Goal: Information Seeking & Learning: Check status

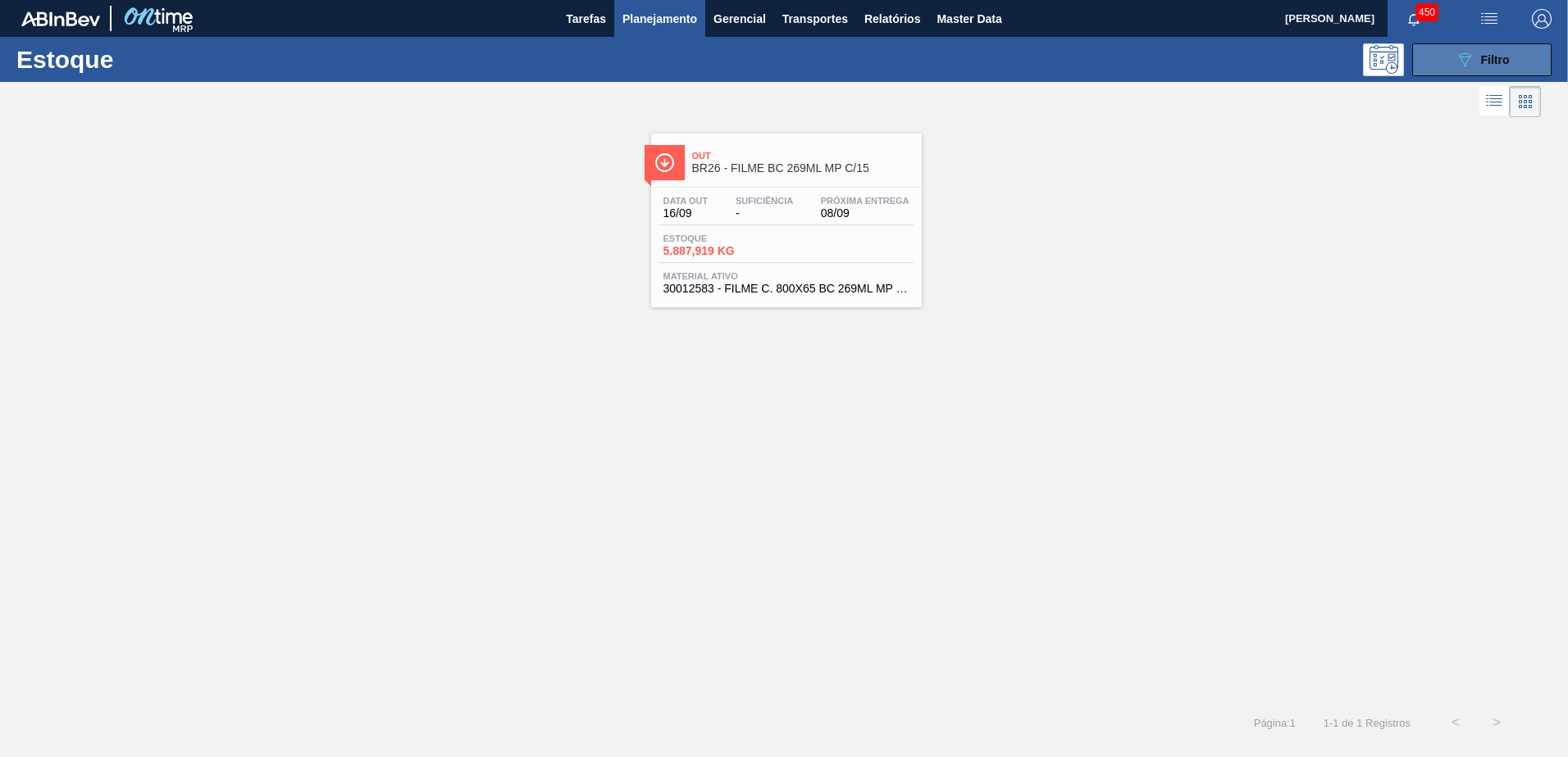
click at [1514, 69] on button "089F7B8B-B2A5-4AFE-B5C0-19BA573D28AC Filtro" at bounding box center [1482, 59] width 139 height 32
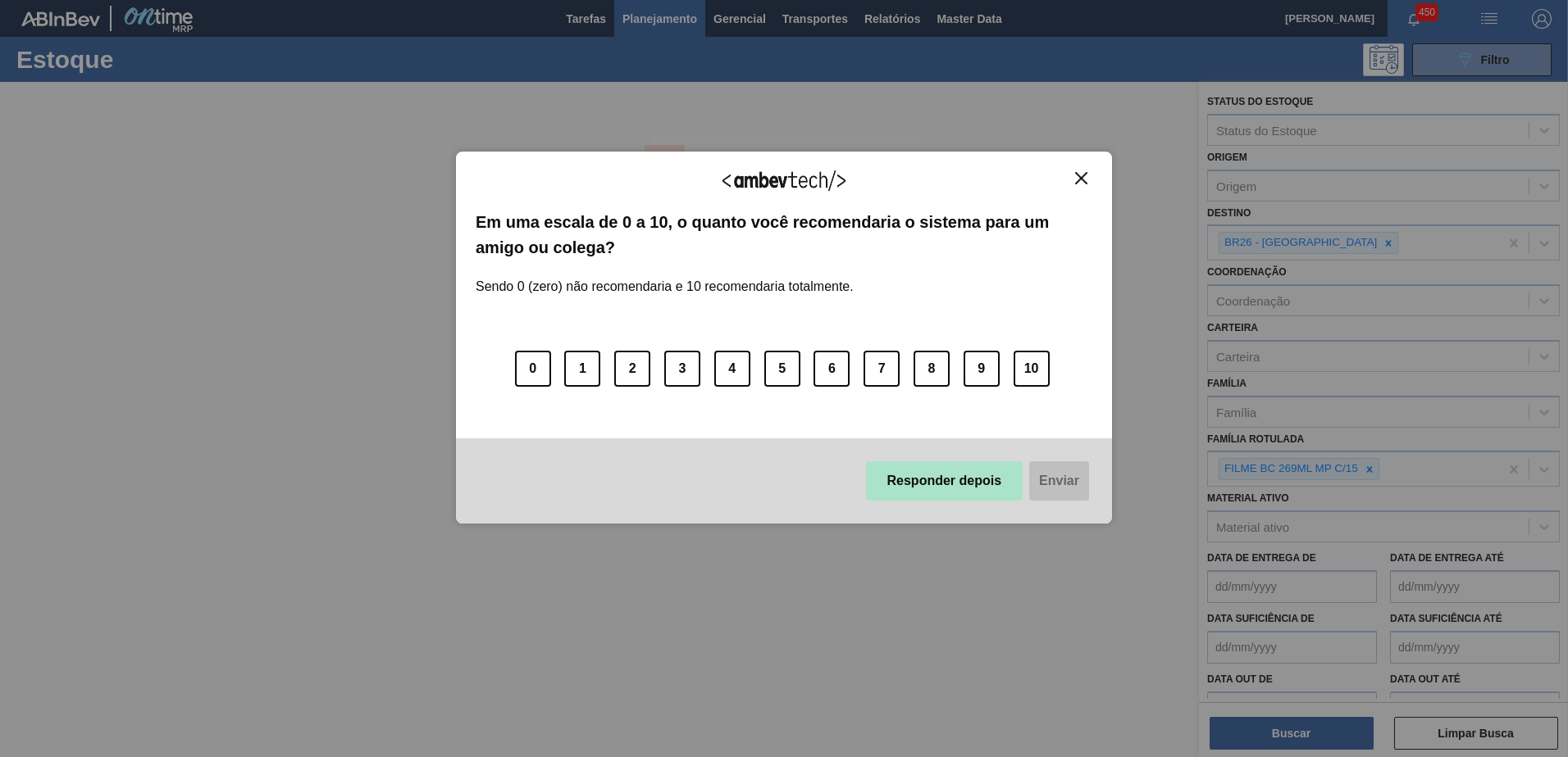
click at [938, 496] on button "Responder depois" at bounding box center [945, 481] width 157 height 40
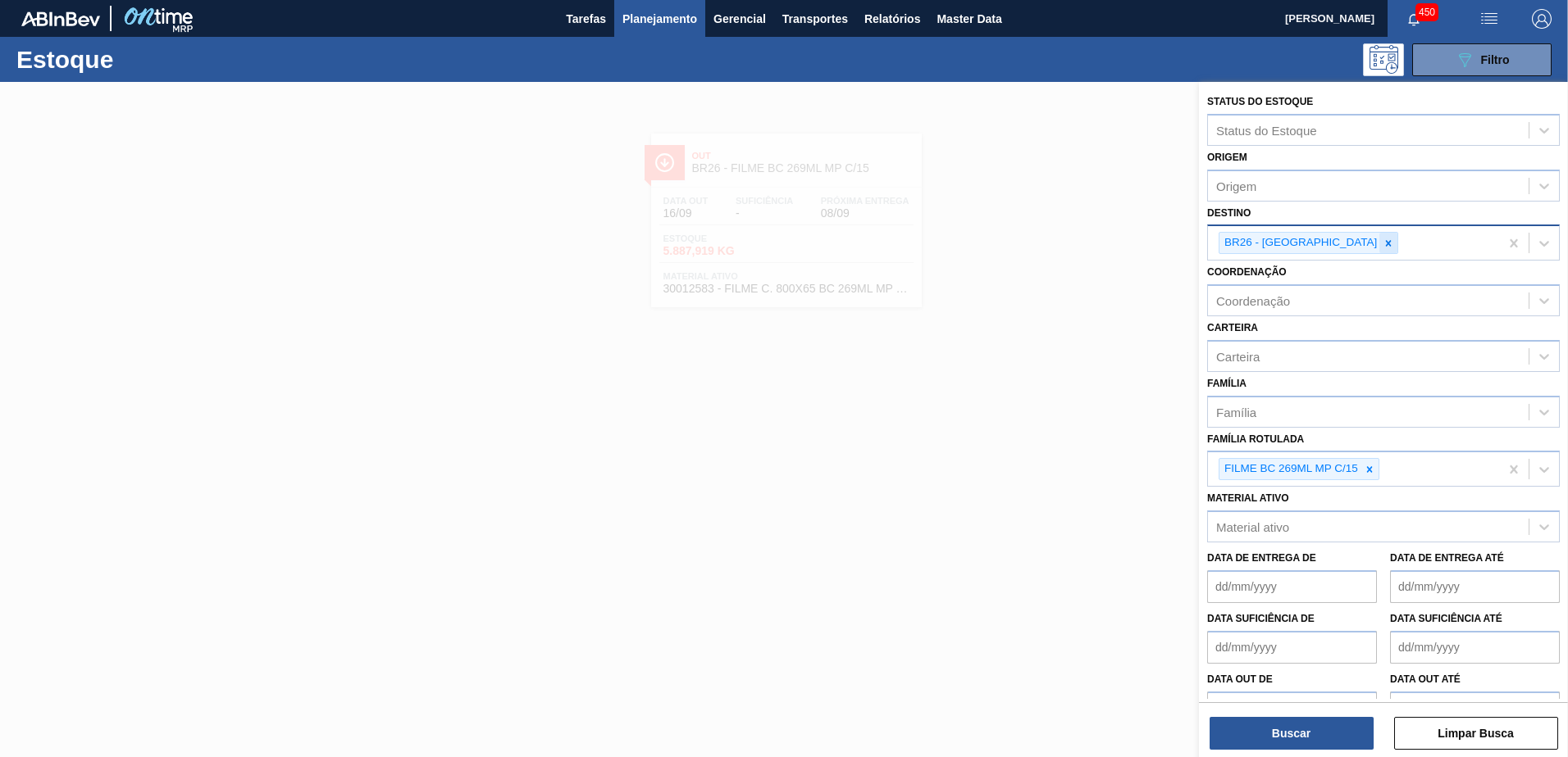
click at [1379, 233] on div at bounding box center [1388, 243] width 18 height 21
click at [1307, 237] on div "Destino" at bounding box center [1368, 241] width 320 height 23
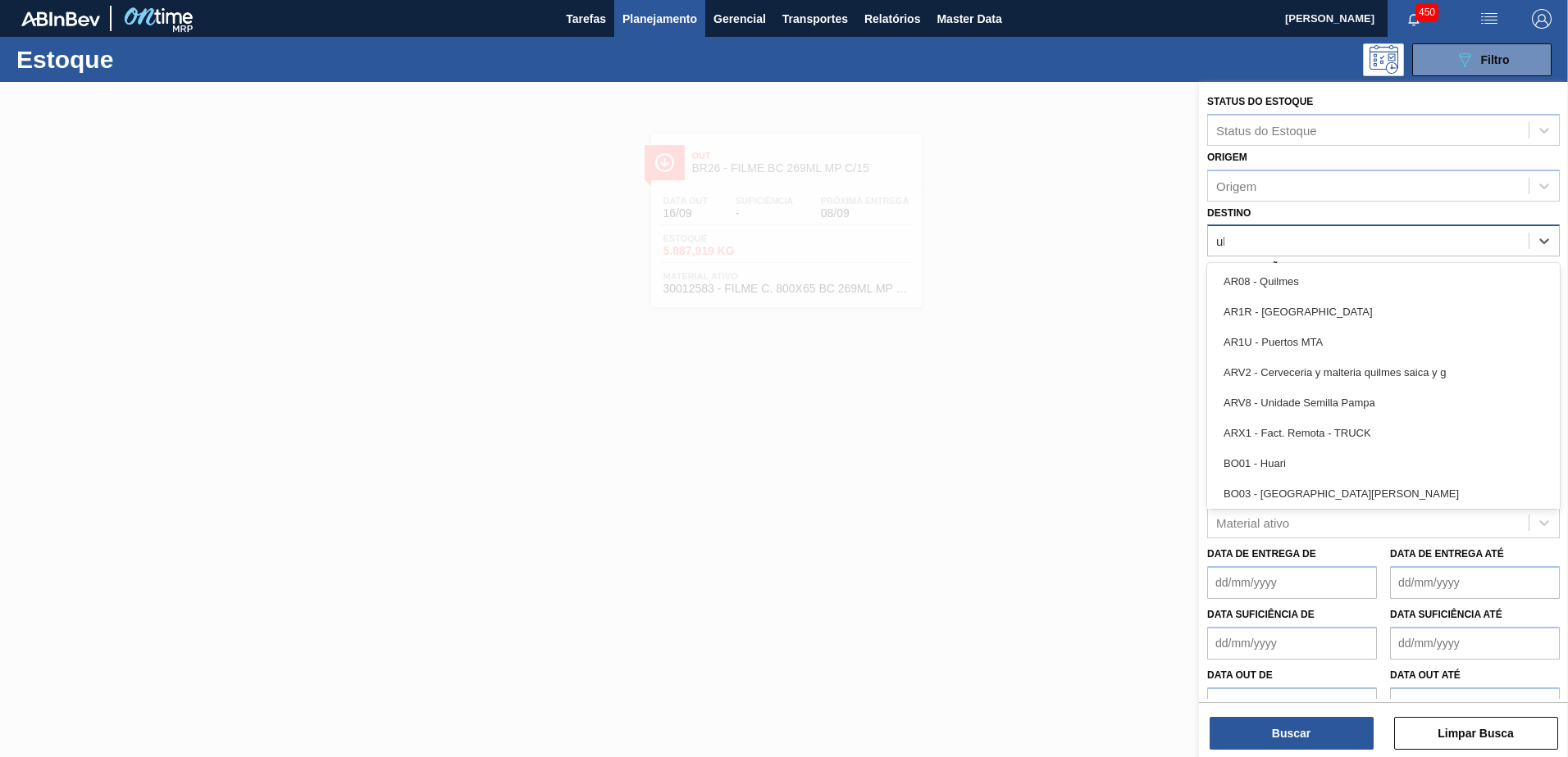
type input "uber"
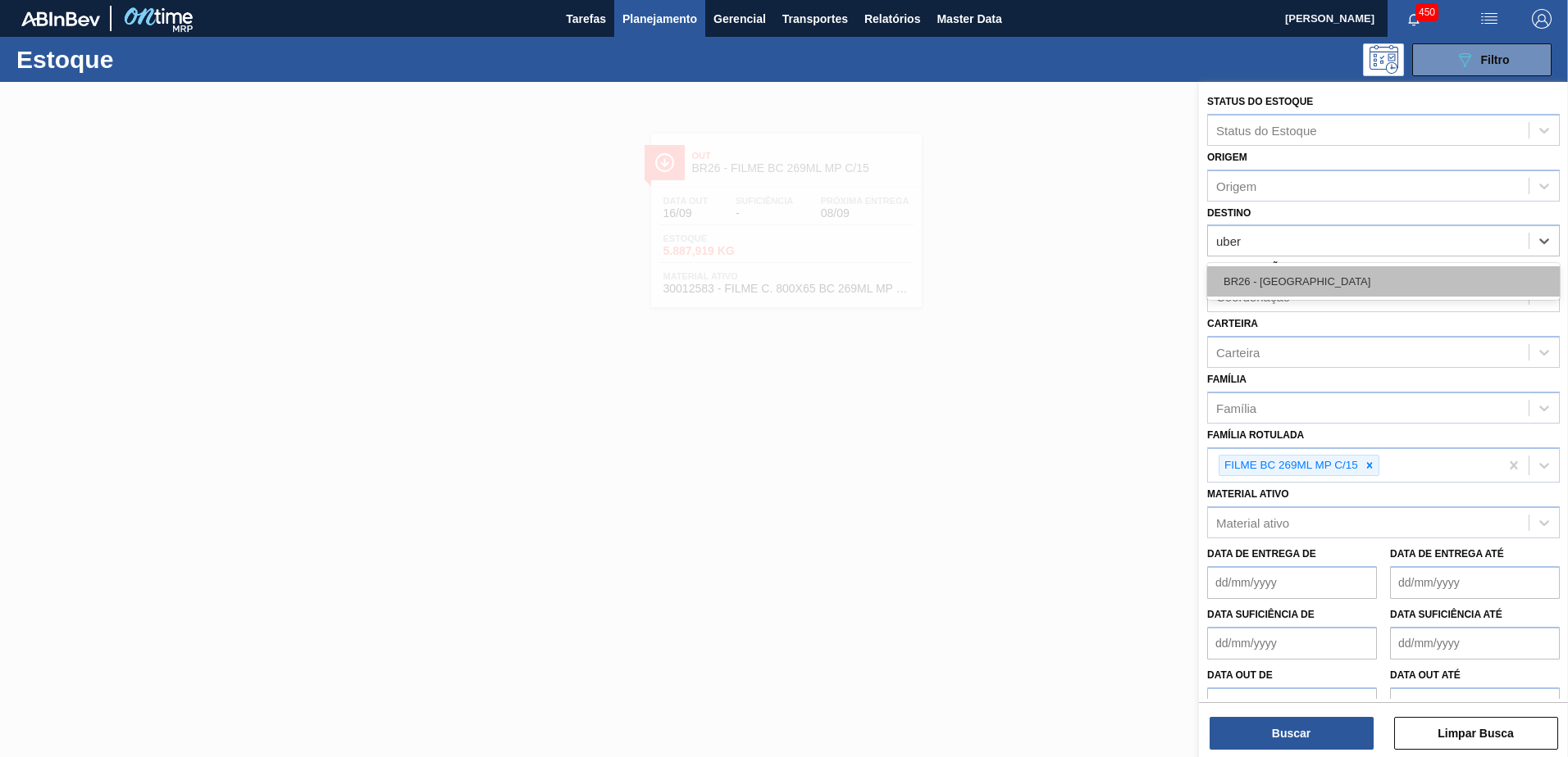
click at [1267, 281] on div "BR26 - Uberlândia" at bounding box center [1384, 281] width 353 height 31
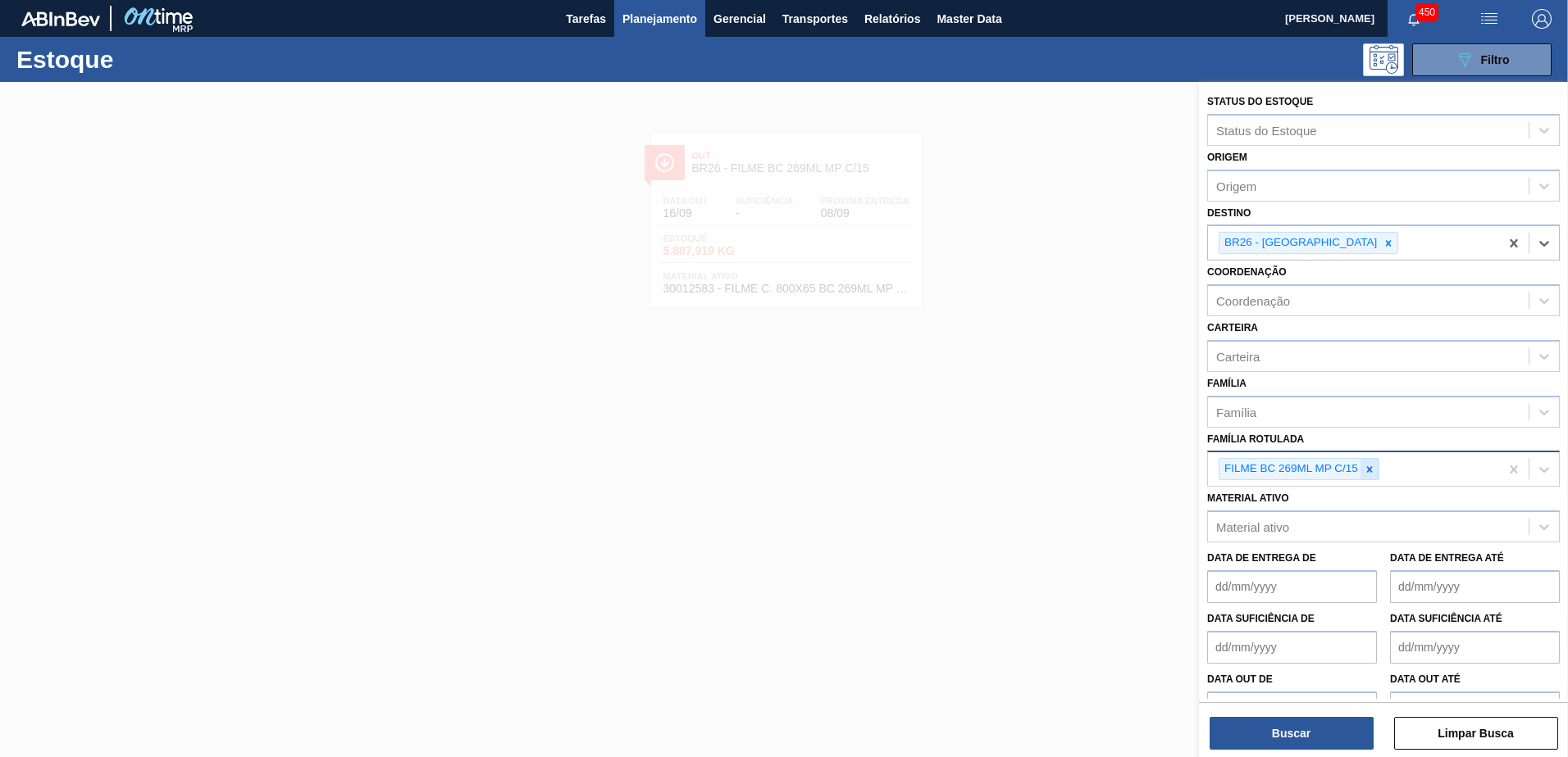
click at [1375, 468] on div at bounding box center [1369, 469] width 18 height 21
click at [1348, 463] on div "Família Rotulada" at bounding box center [1368, 468] width 320 height 23
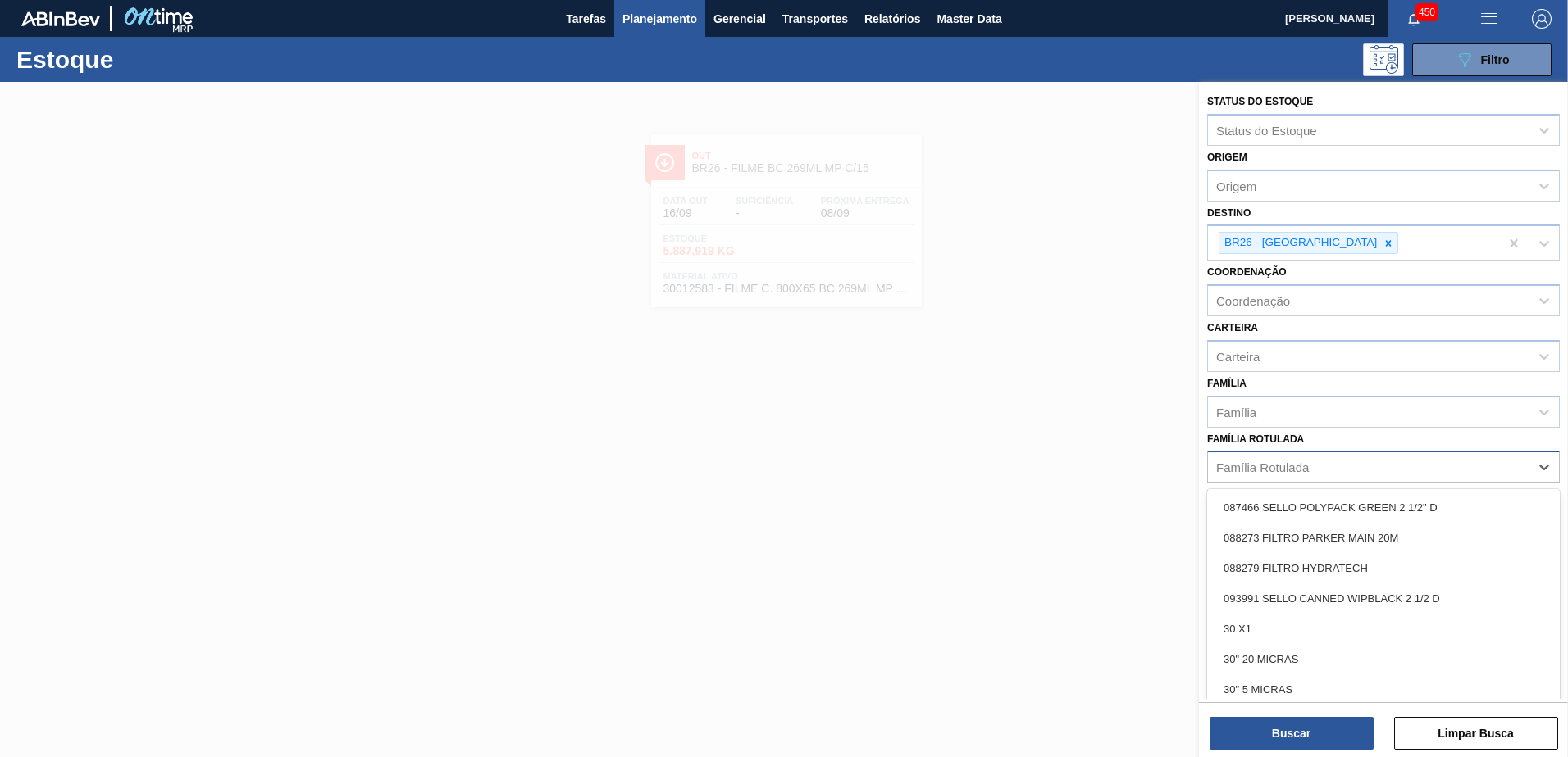
type Rotulada "r"
type Rotulada "original"
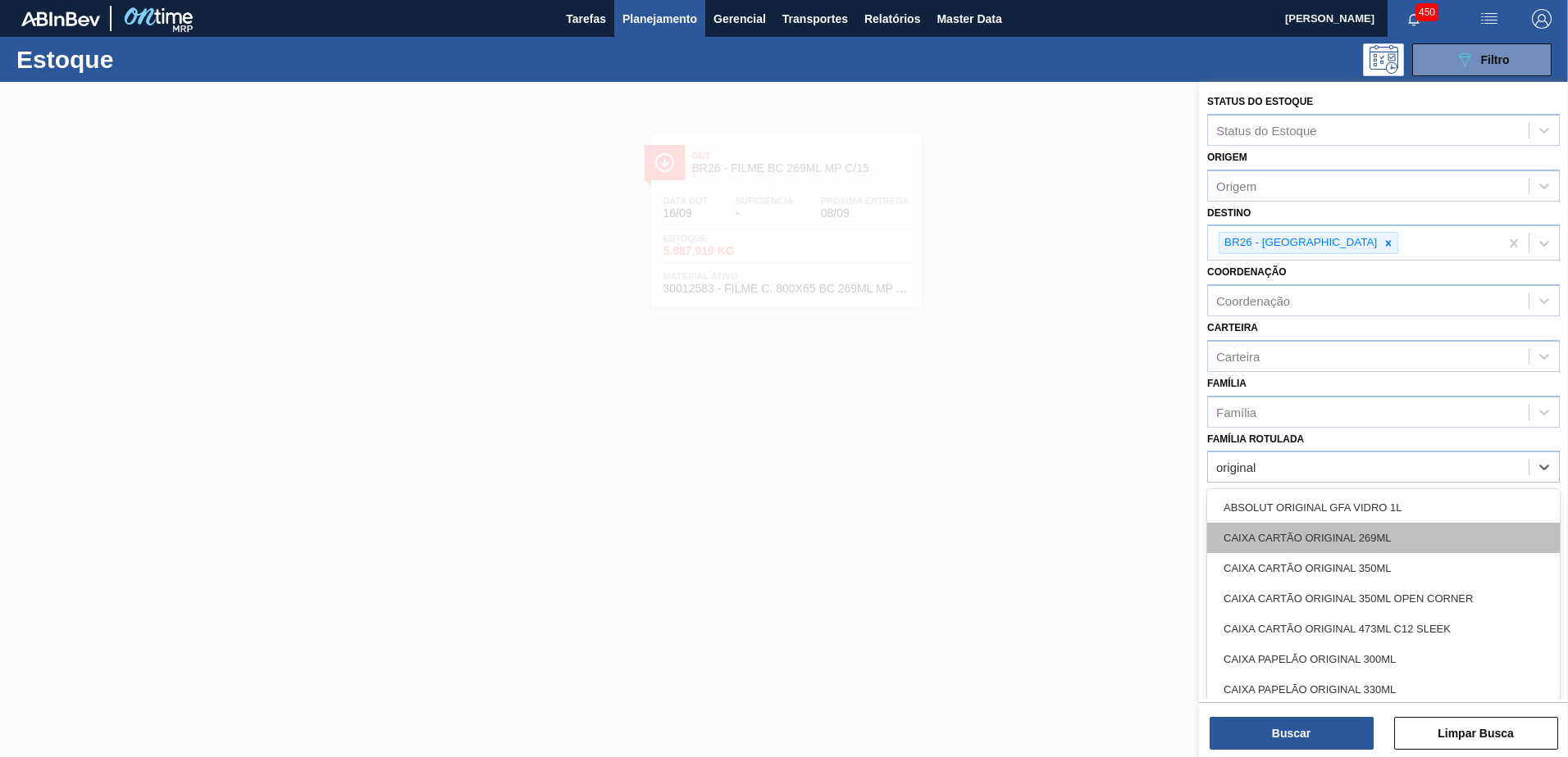
click at [1352, 539] on div "CAIXA CARTÃO ORIGINAL 269ML" at bounding box center [1384, 539] width 353 height 31
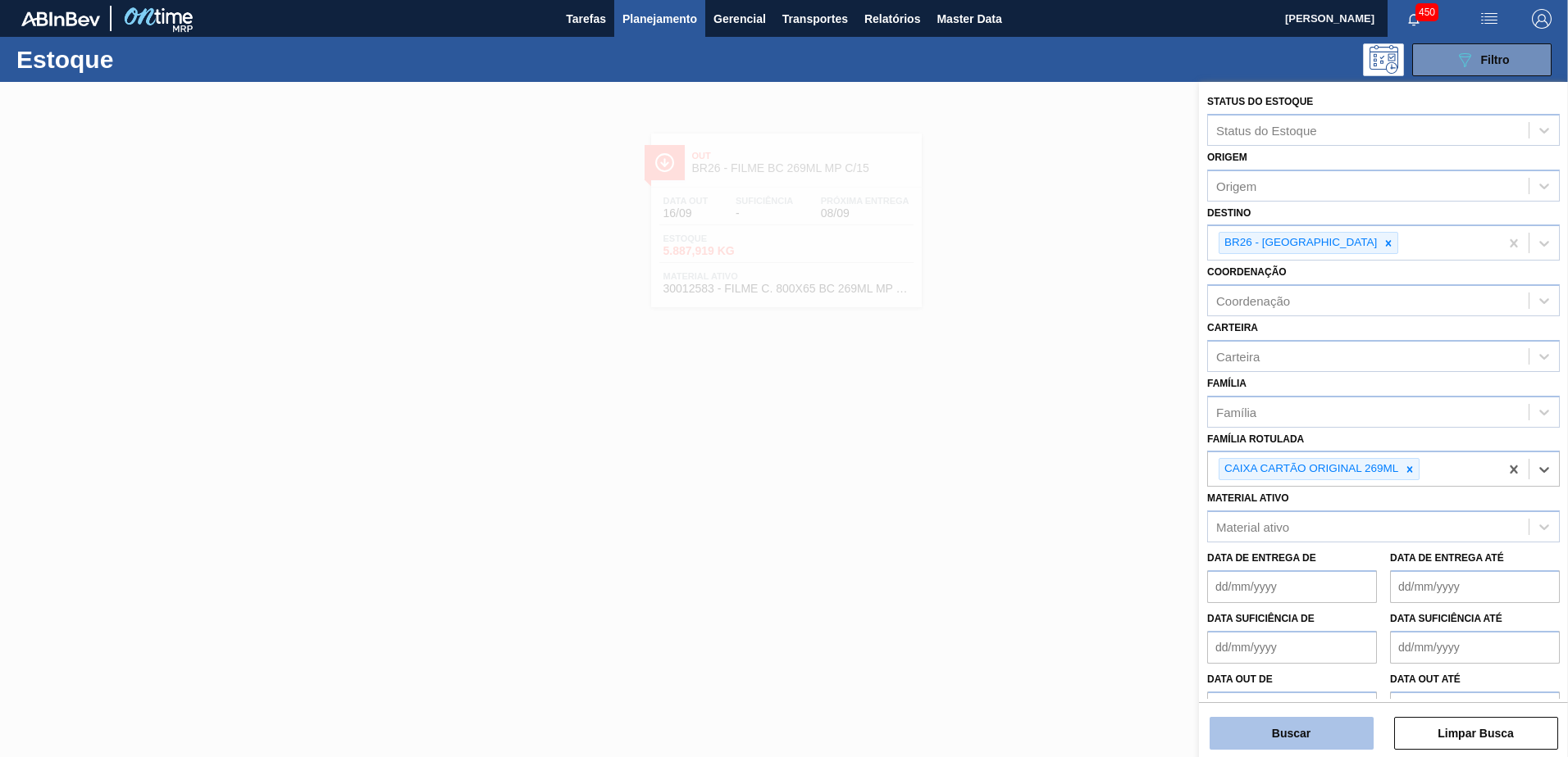
click at [1294, 734] on button "Buscar" at bounding box center [1292, 734] width 164 height 32
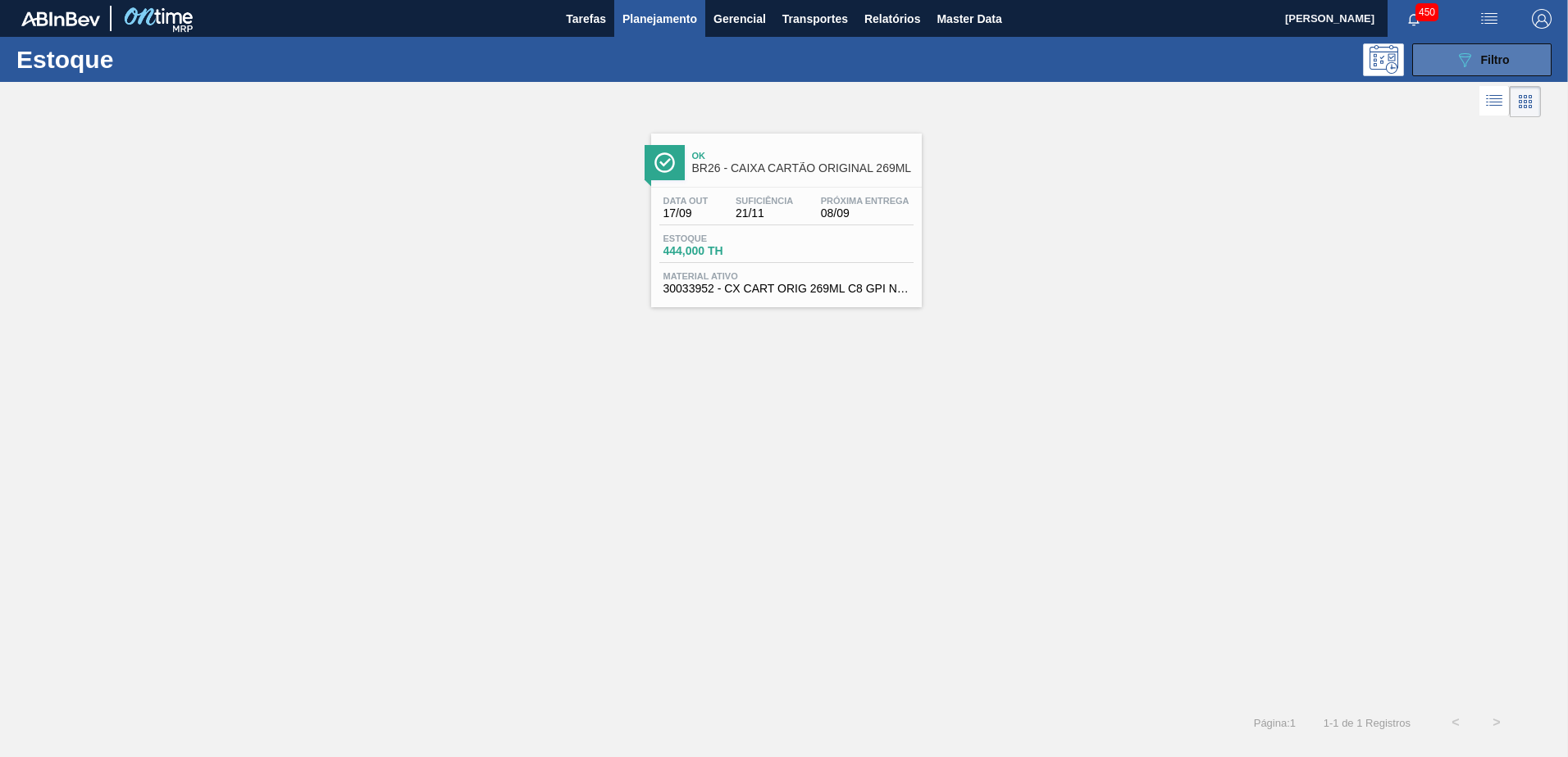
drag, startPoint x: 1454, startPoint y: 56, endPoint x: 1457, endPoint y: 66, distance: 10.4
click at [1455, 56] on icon "089F7B8B-B2A5-4AFE-B5C0-19BA573D28AC" at bounding box center [1465, 60] width 20 height 20
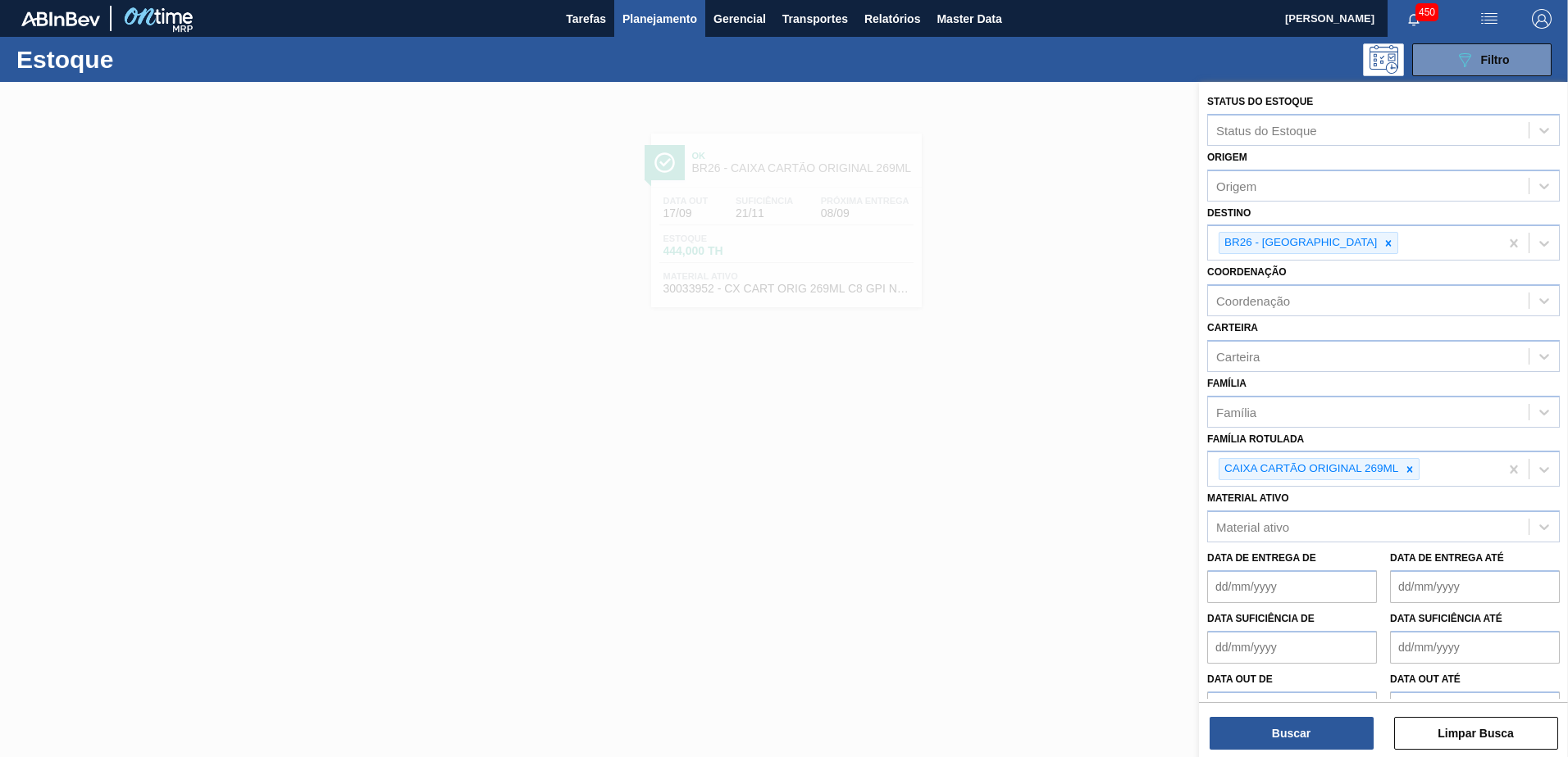
drag, startPoint x: 685, startPoint y: 34, endPoint x: 1393, endPoint y: 492, distance: 843.2
click at [1403, 470] on div at bounding box center [1410, 469] width 18 height 21
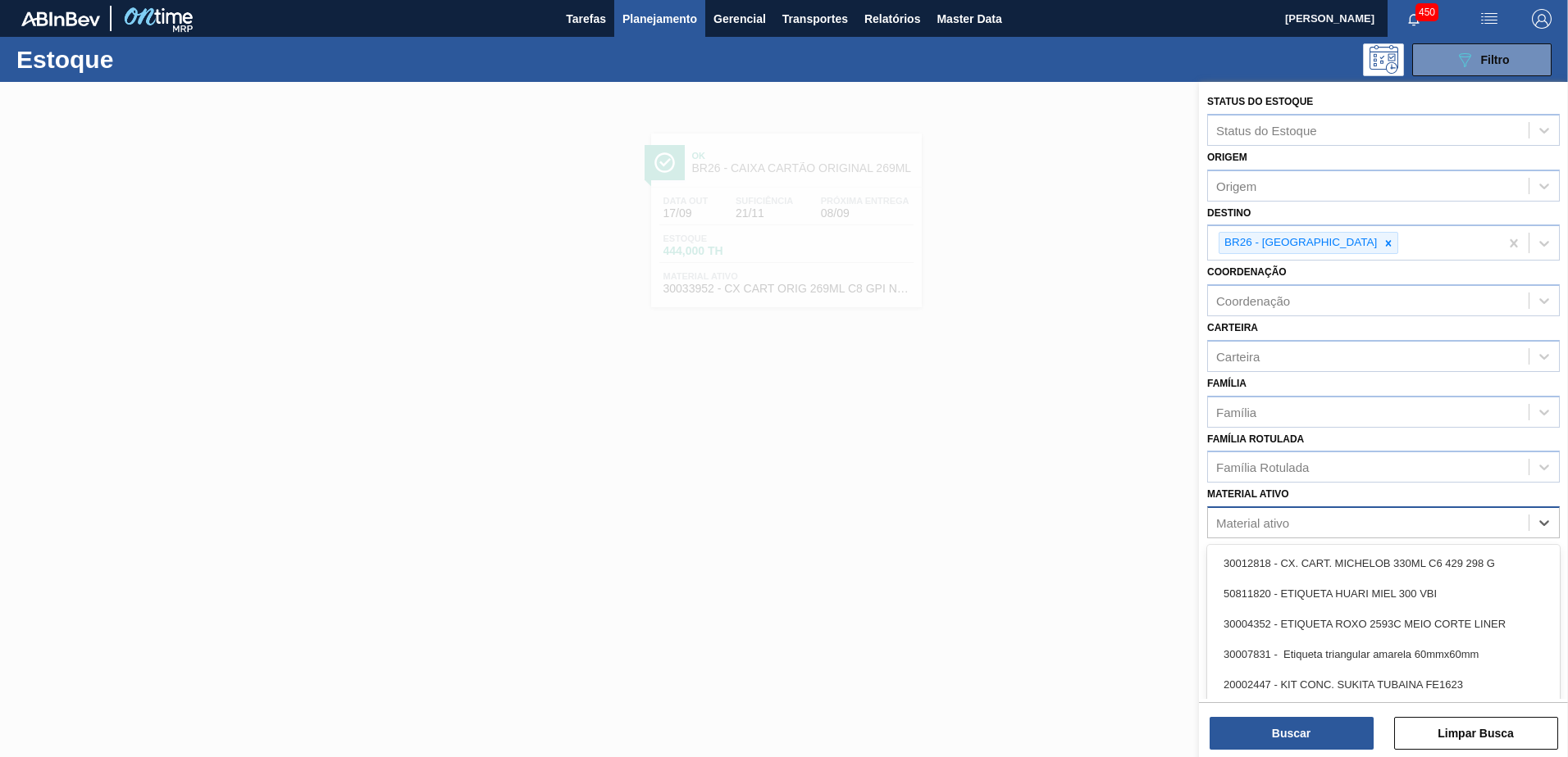
click at [1320, 518] on div "Material ativo" at bounding box center [1368, 523] width 320 height 23
paste ativo "30033952"
type ativo "30033952"
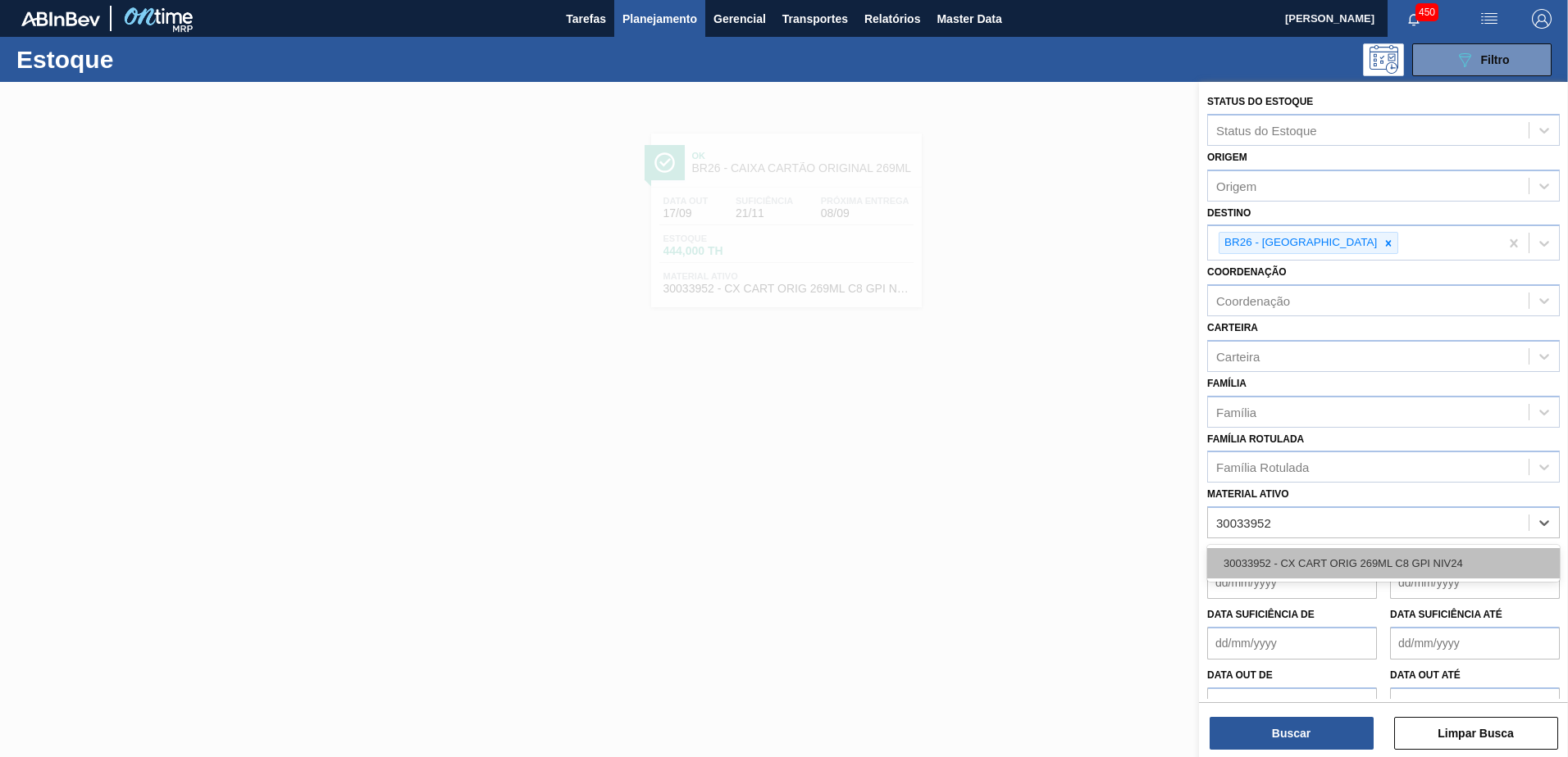
click at [1319, 552] on div "30033952 - CX CART ORIG 269ML C8 GPI NIV24" at bounding box center [1384, 564] width 353 height 31
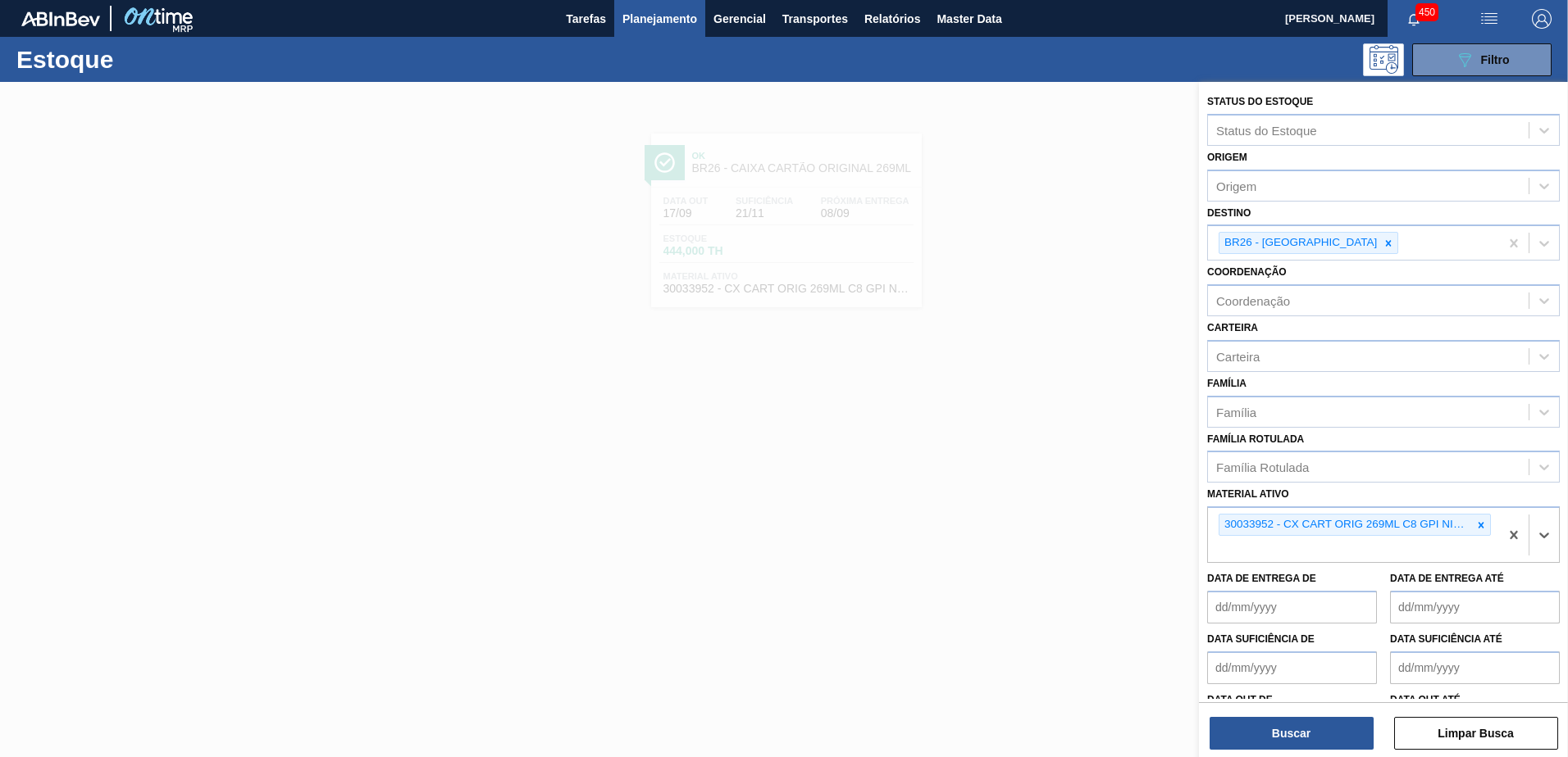
paste ativo "30012821"
type ativo "30012821"
click at [1364, 590] on div "30012821 - CX. CART. ORIG 269ML C8 429" at bounding box center [1384, 588] width 353 height 31
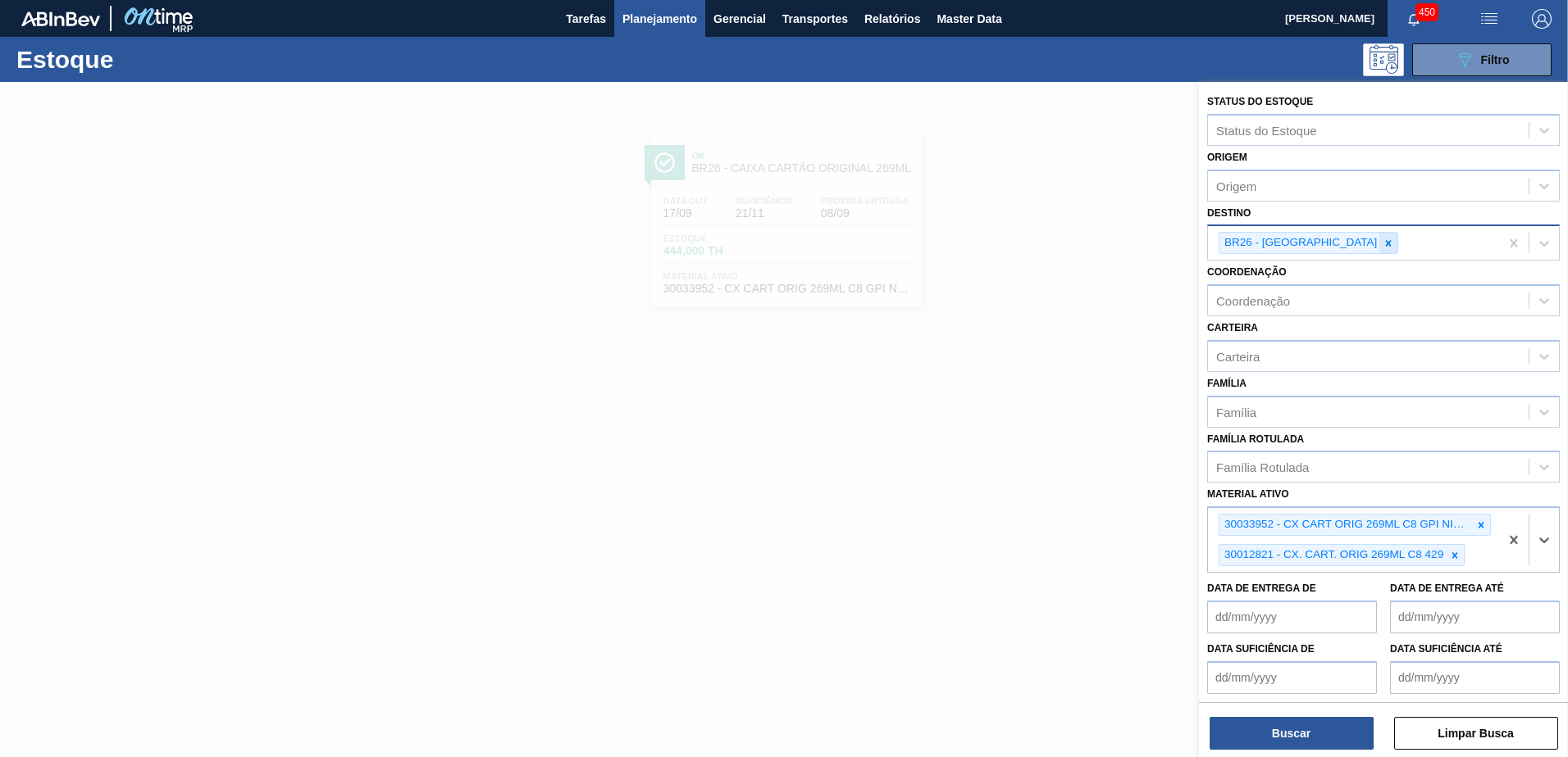
click at [1383, 247] on icon at bounding box center [1388, 243] width 12 height 12
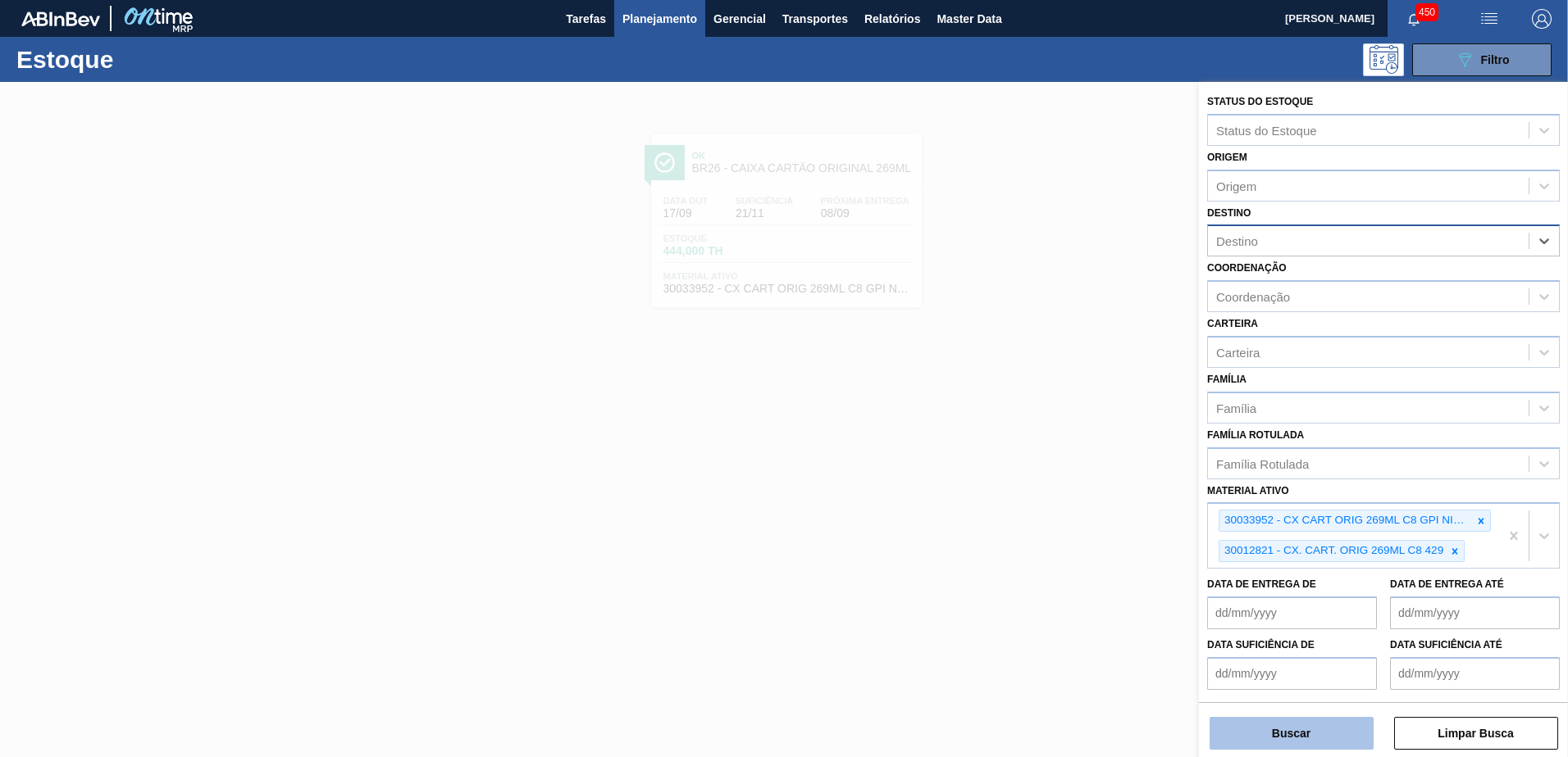
click at [1286, 733] on button "Buscar" at bounding box center [1292, 734] width 164 height 32
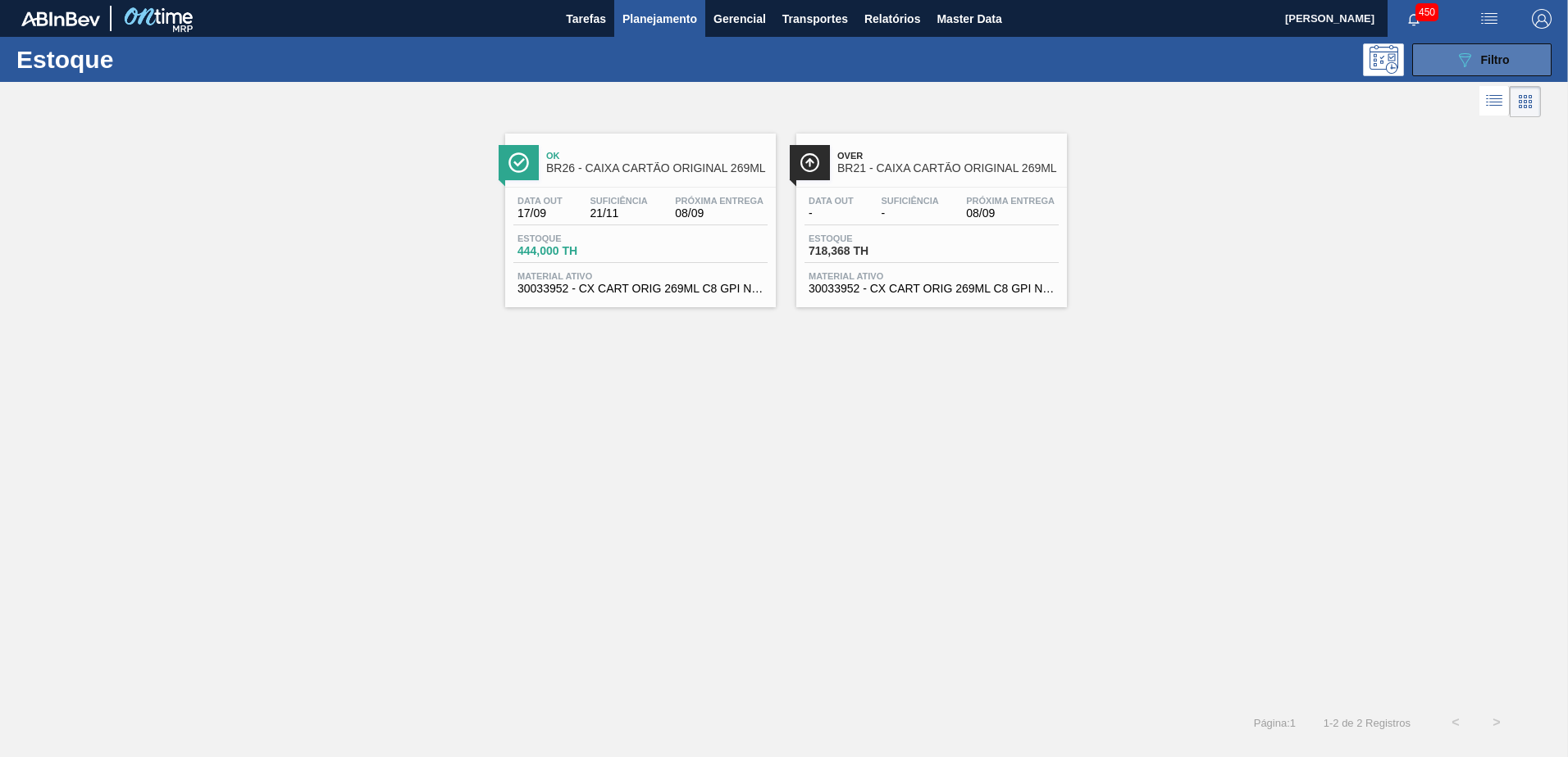
click at [1521, 52] on button "089F7B8B-B2A5-4AFE-B5C0-19BA573D28AC Filtro" at bounding box center [1482, 59] width 139 height 32
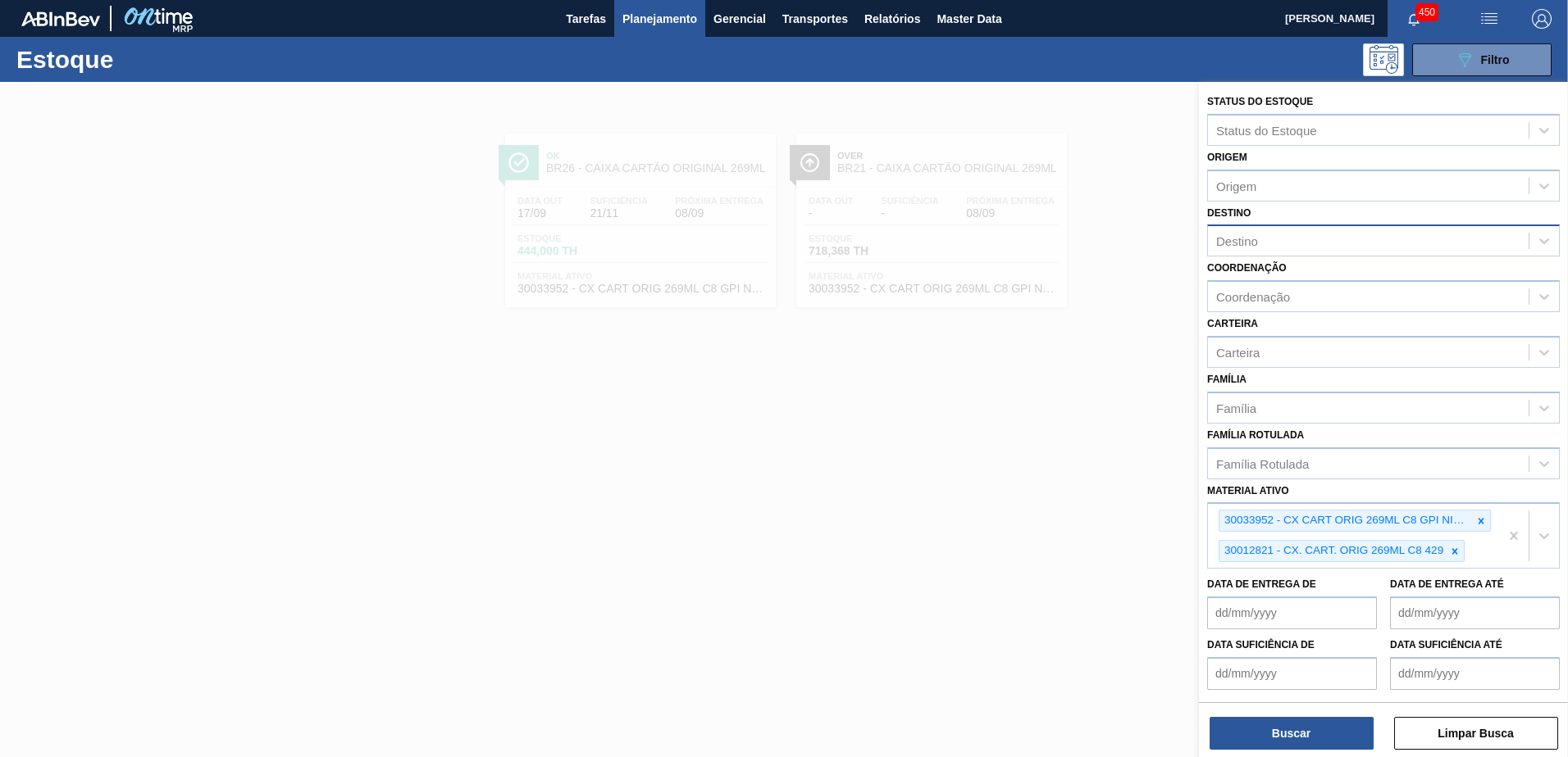
click at [850, 441] on div at bounding box center [784, 460] width 1568 height 757
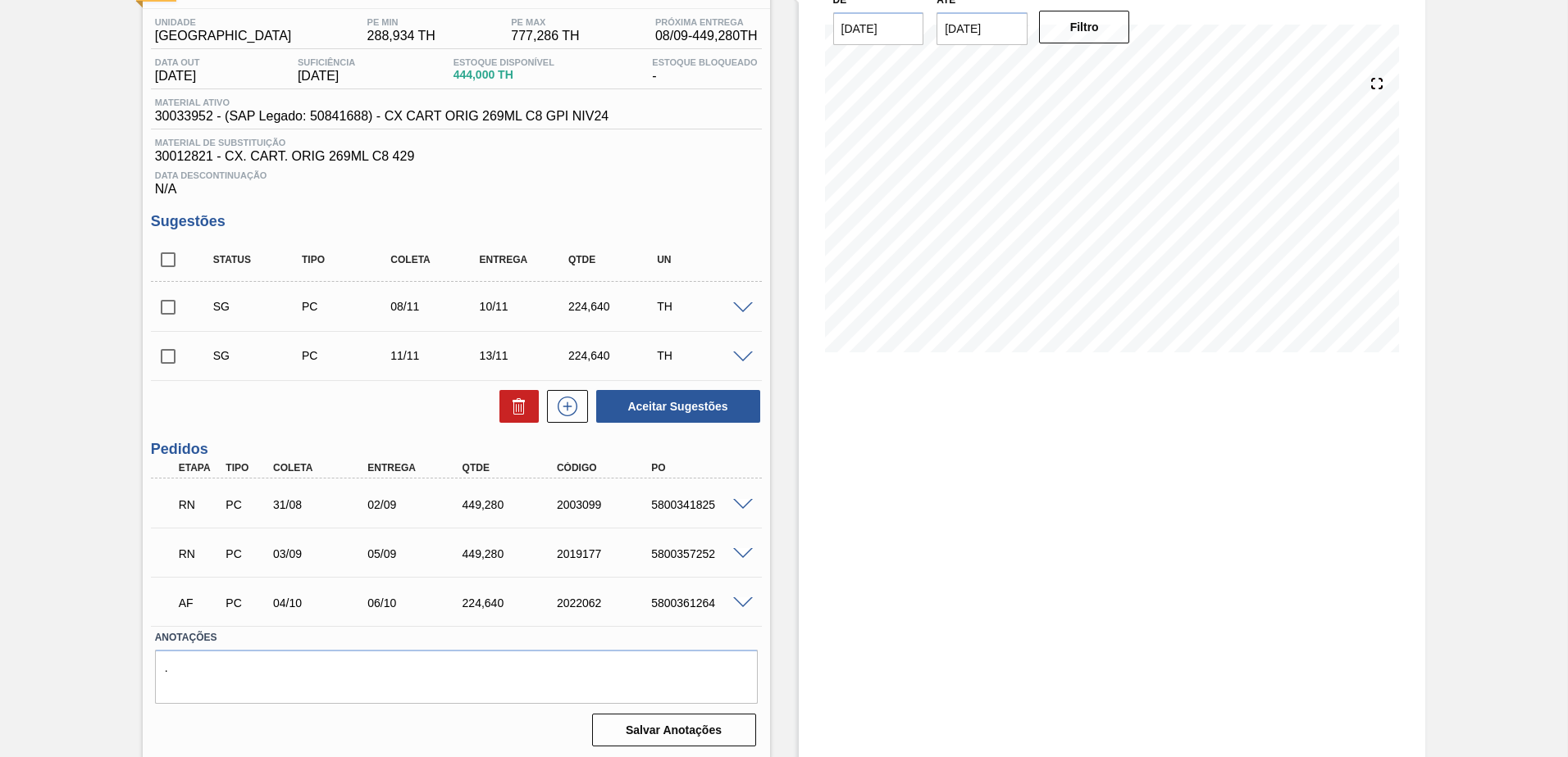
scroll to position [130, 0]
click at [749, 502] on span at bounding box center [743, 503] width 20 height 13
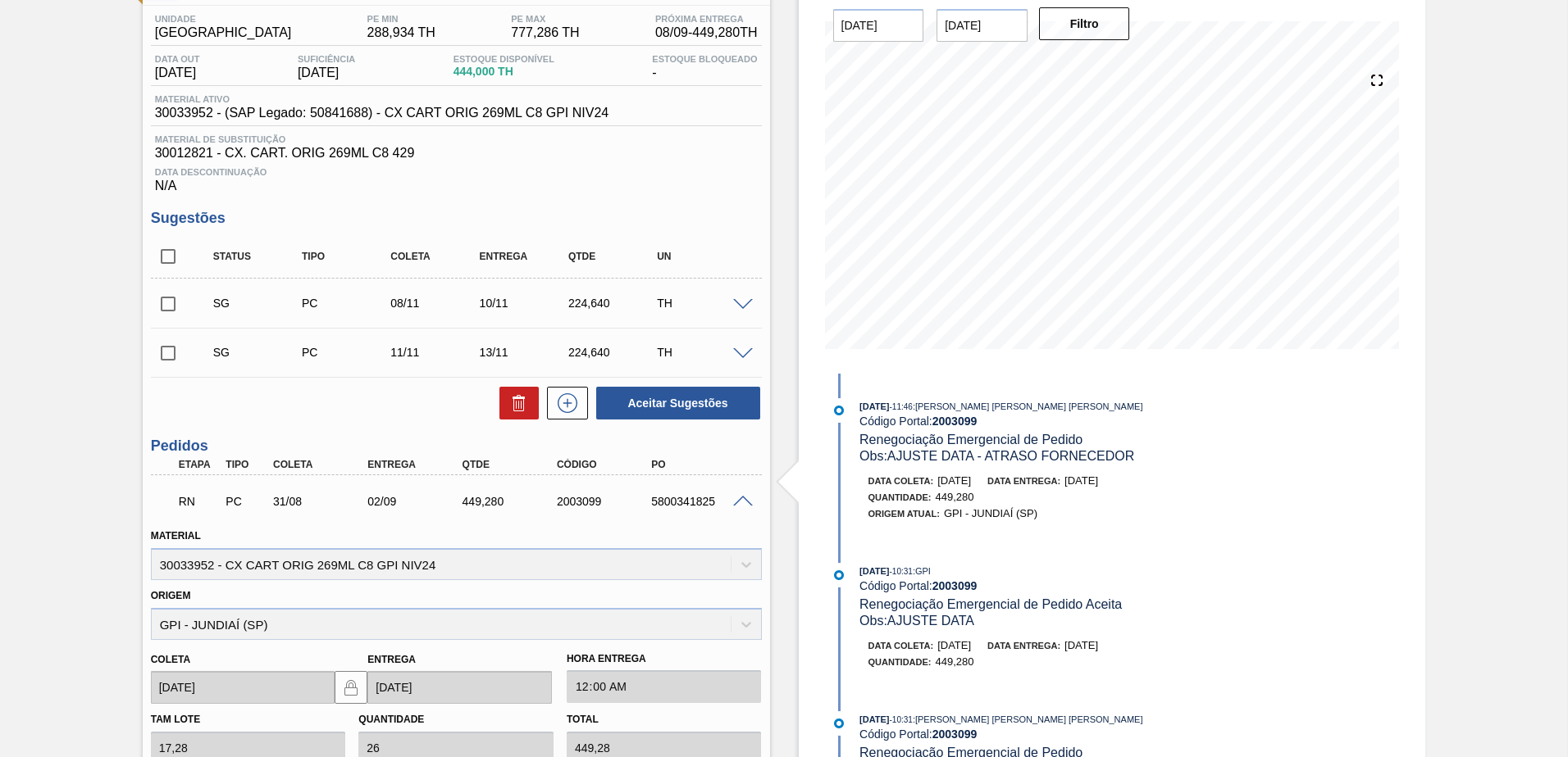
click at [740, 501] on span at bounding box center [743, 503] width 20 height 13
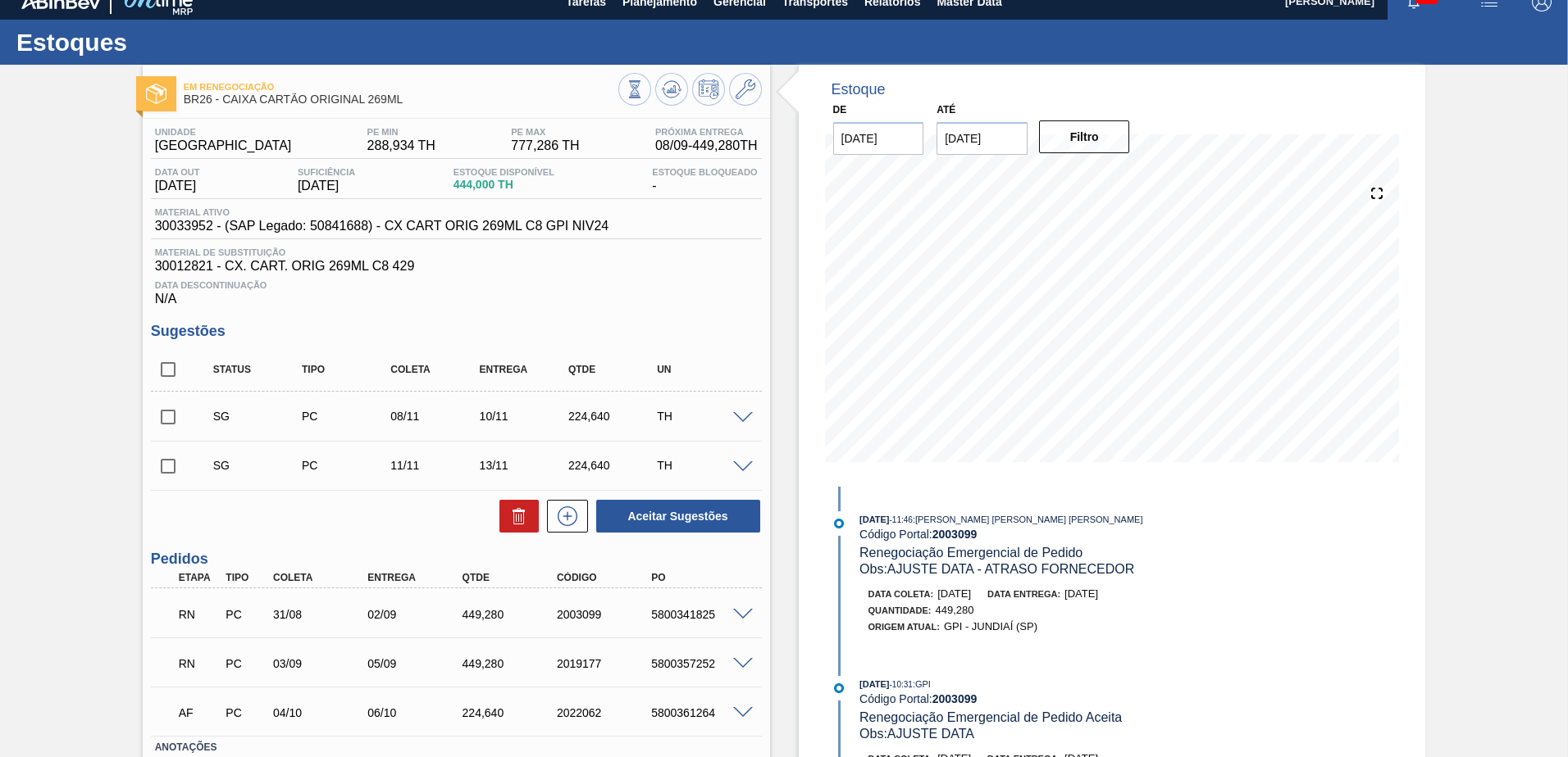
scroll to position [0, 0]
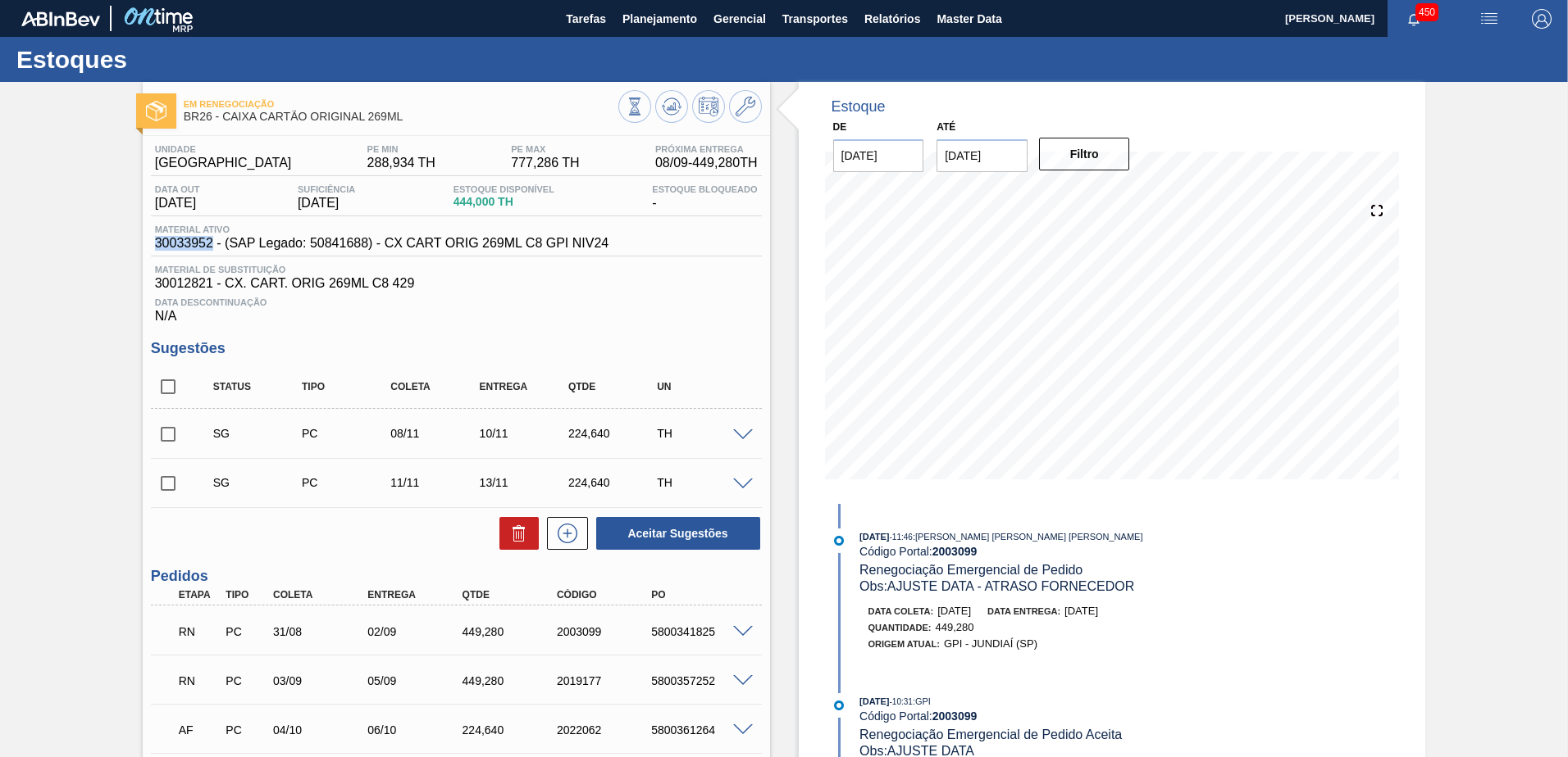
drag, startPoint x: 152, startPoint y: 247, endPoint x: 211, endPoint y: 244, distance: 59.1
click at [211, 244] on div "Material ativo 30033952 - (SAP Legado: 50841688) - CX CART ORIG 269ML C8 GPI NI…" at bounding box center [382, 237] width 462 height 26
copy span "30033952"
drag, startPoint x: 157, startPoint y: 281, endPoint x: 211, endPoint y: 284, distance: 54.1
click at [211, 284] on span "30012821 - CX. CART. ORIG 269ML C8 429" at bounding box center [456, 283] width 603 height 14
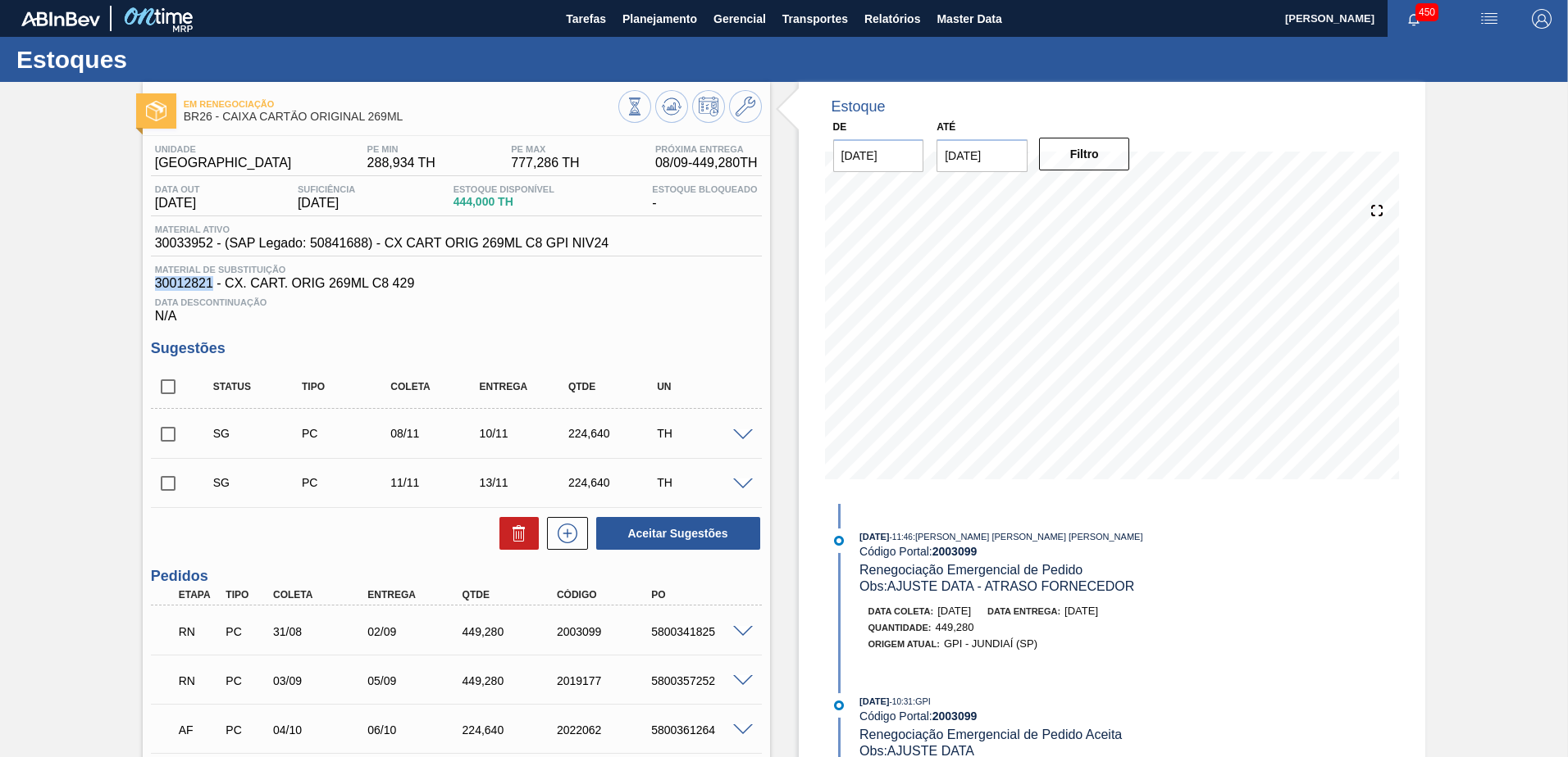
copy span "30012821"
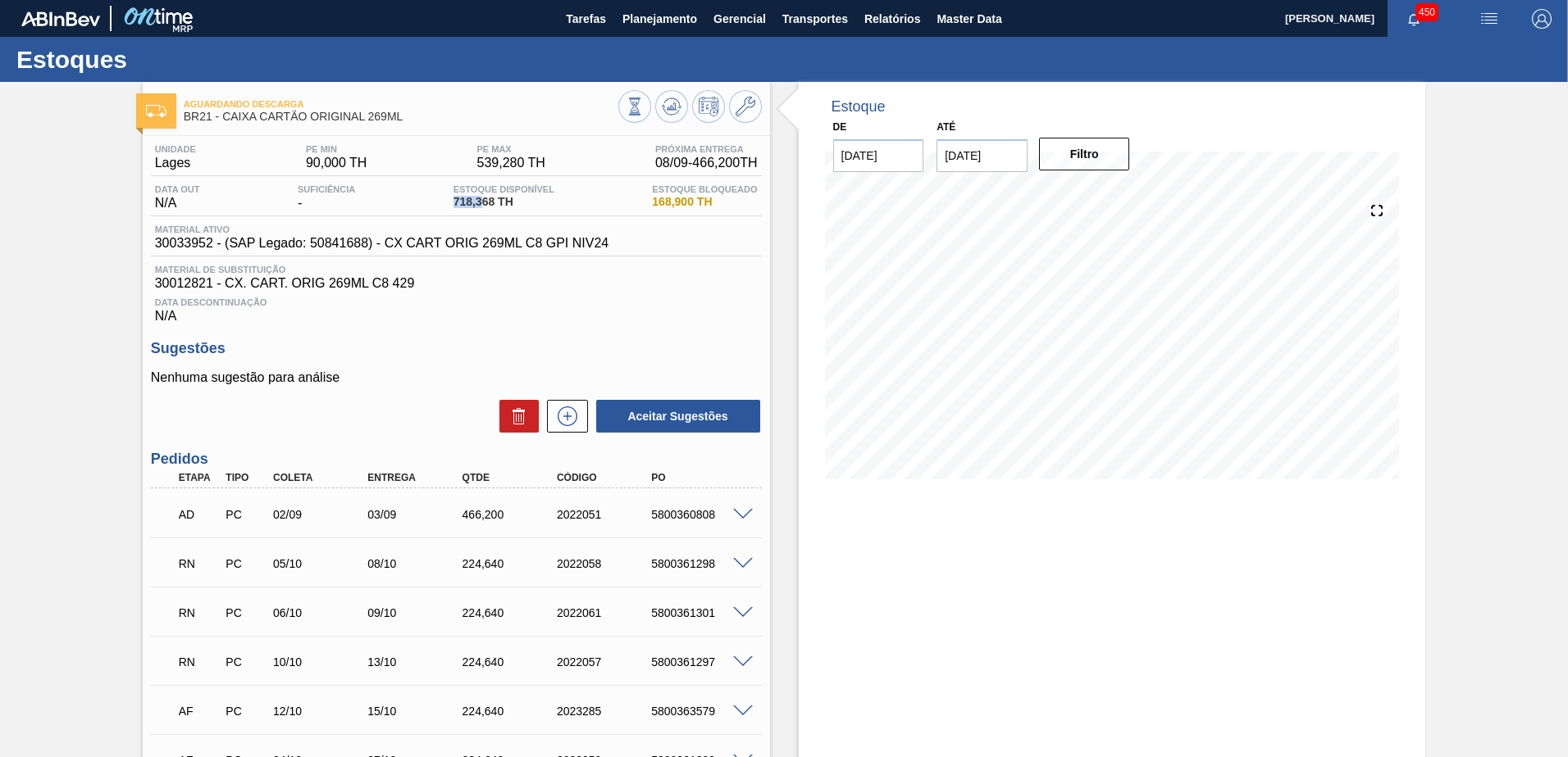
drag, startPoint x: 465, startPoint y: 200, endPoint x: 489, endPoint y: 200, distance: 24.0
click at [489, 200] on span "718,368 TH" at bounding box center [504, 202] width 101 height 13
click at [492, 200] on span "718,368 TH" at bounding box center [504, 202] width 101 height 13
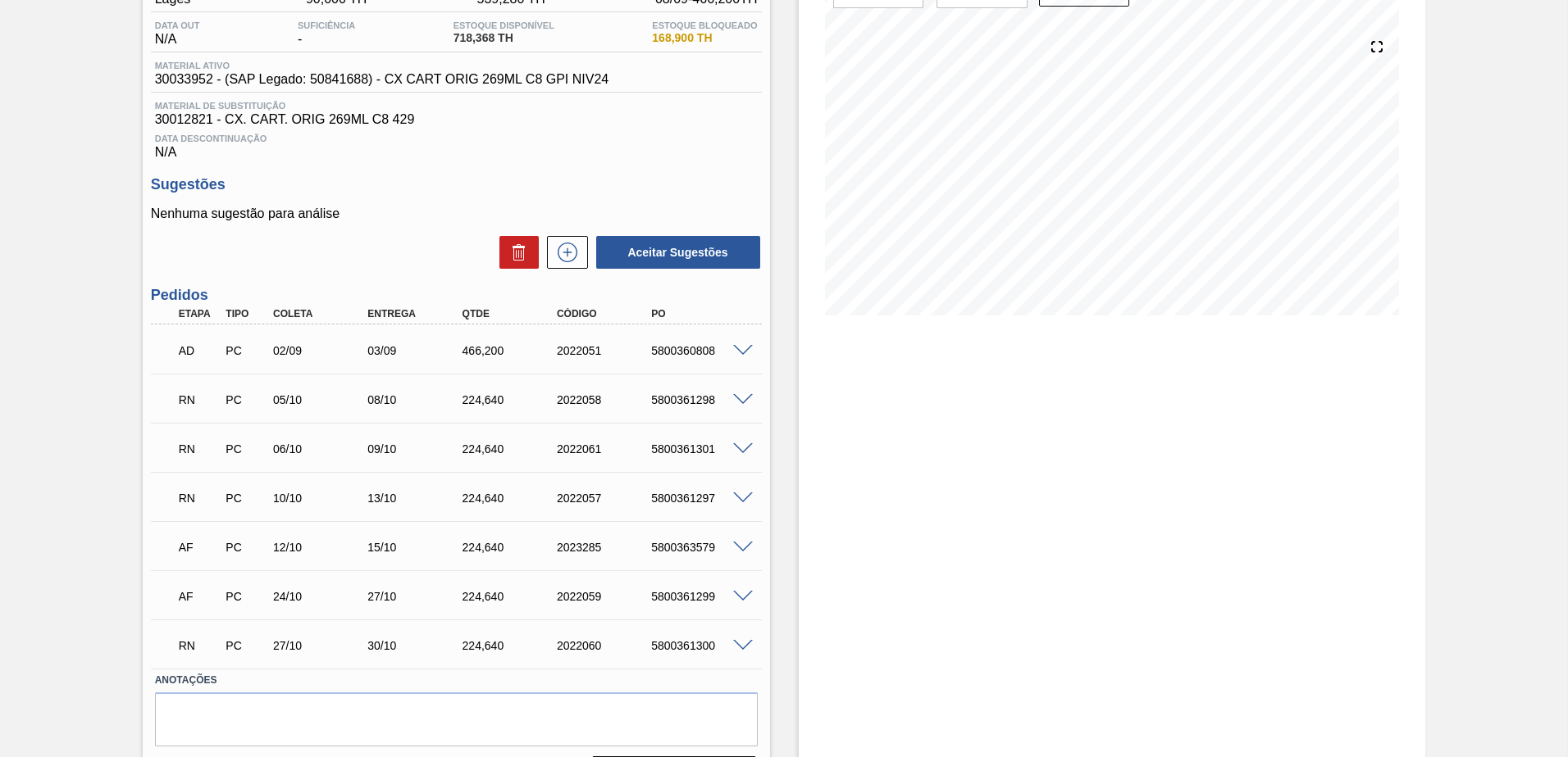
scroll to position [209, 0]
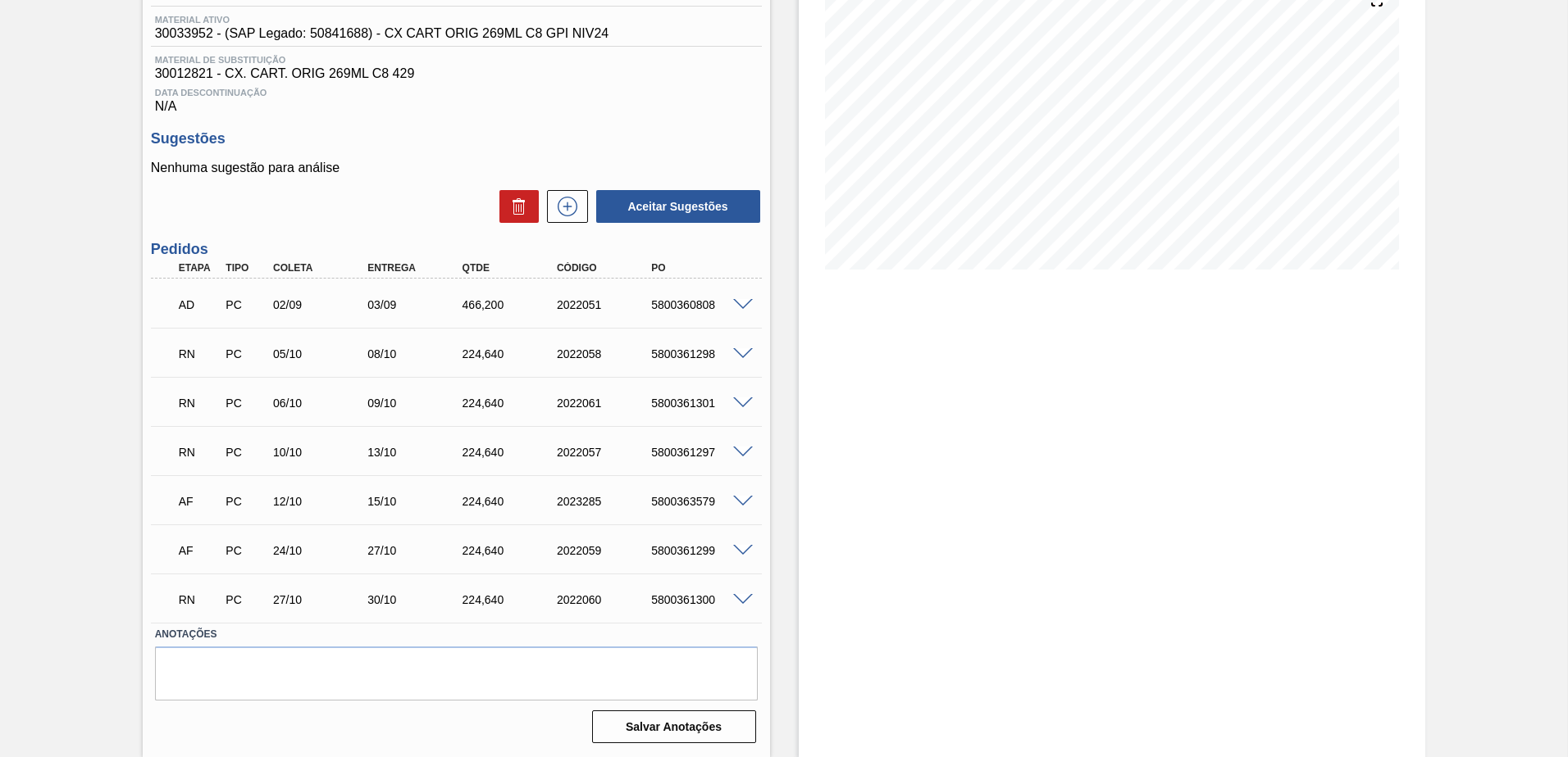
click at [748, 308] on span at bounding box center [743, 306] width 20 height 13
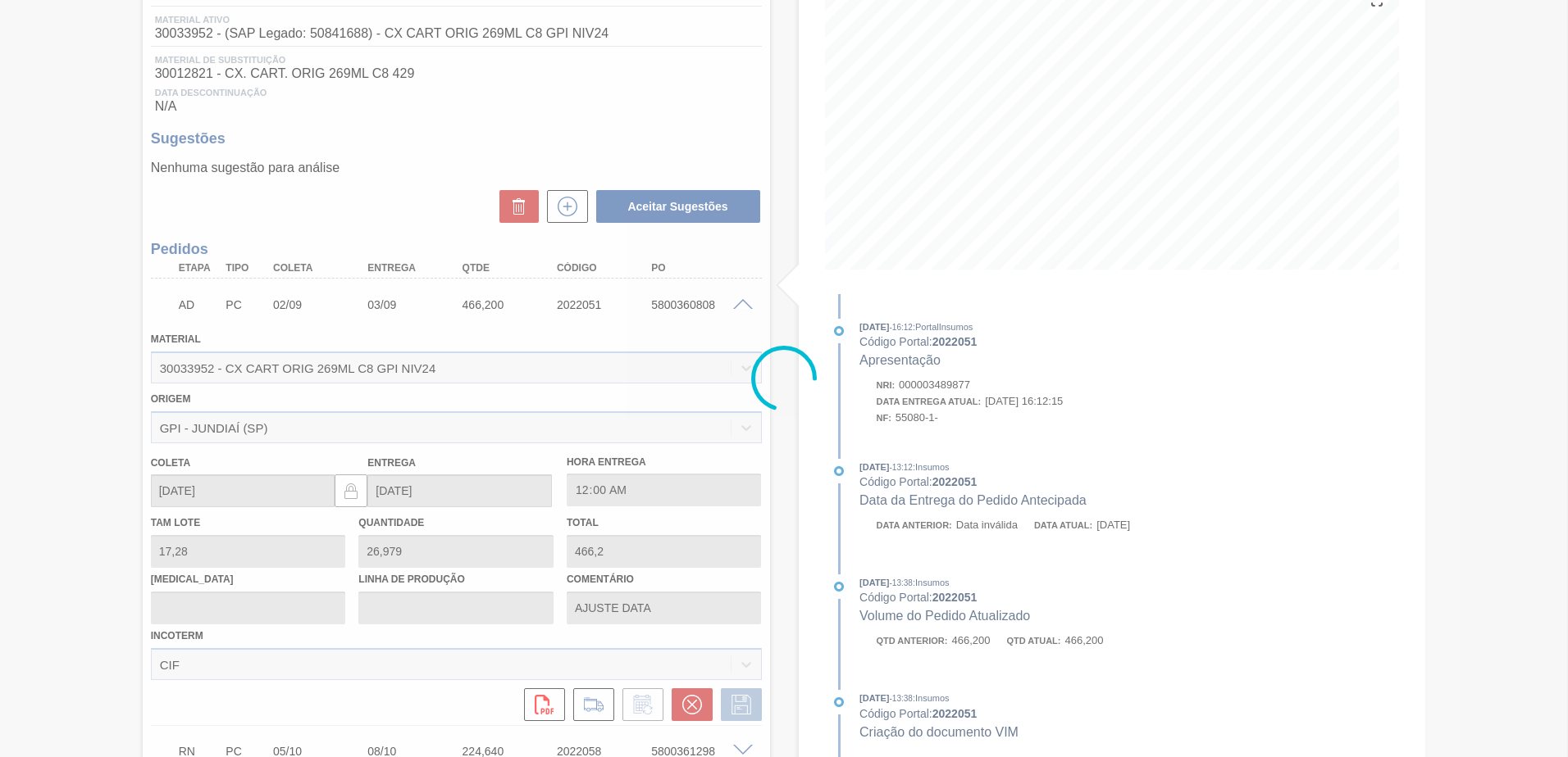
click at [746, 302] on div at bounding box center [784, 378] width 1568 height 757
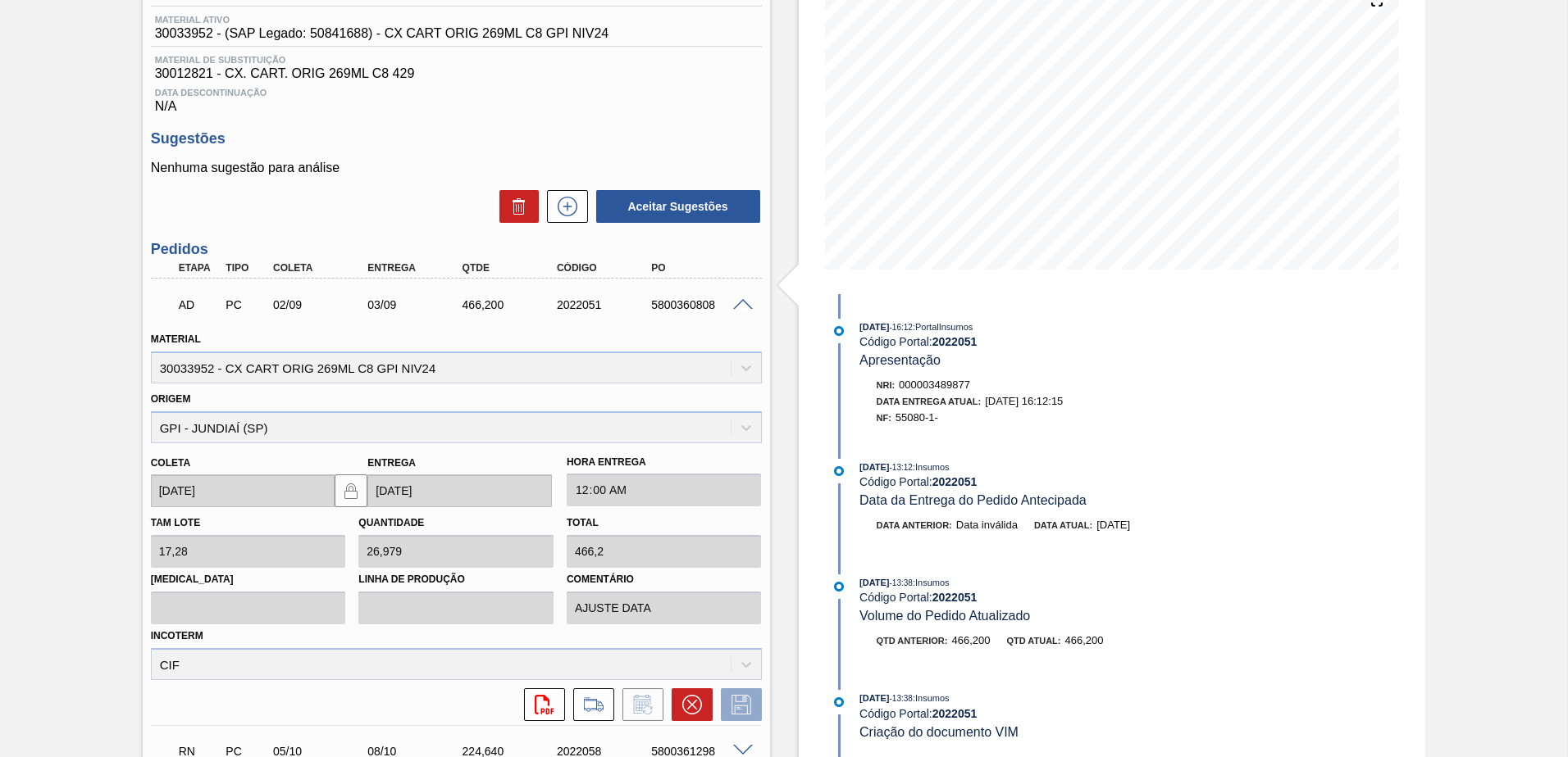
click at [738, 302] on span at bounding box center [743, 306] width 20 height 13
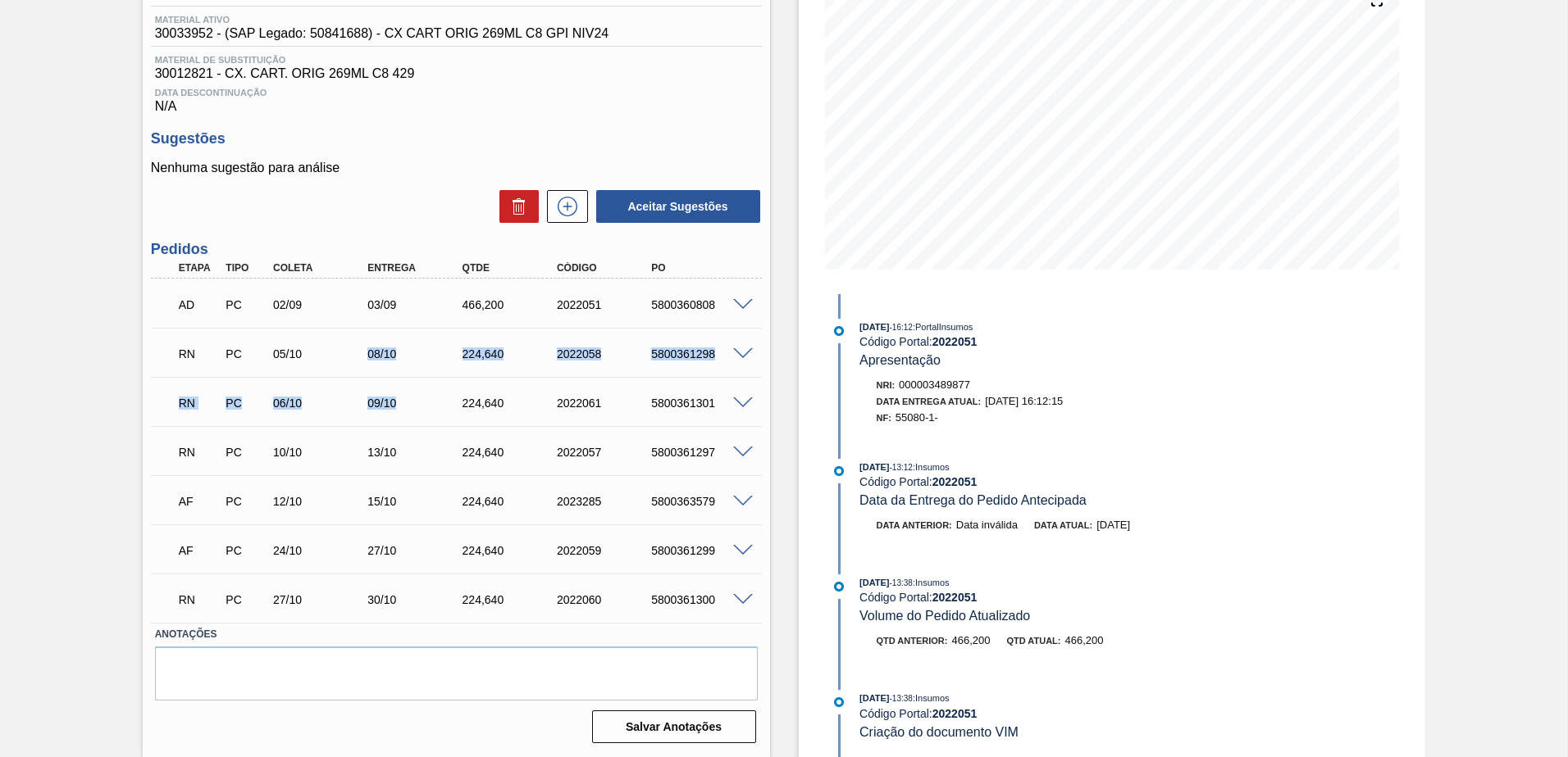
drag, startPoint x: 370, startPoint y: 350, endPoint x: 450, endPoint y: 400, distance: 94.3
click at [450, 400] on div "AD PC 02/09 03/09 466,200 2022051 5800360808 Material 30033952 - CX CART ORIG 2…" at bounding box center [456, 450] width 611 height 344
drag, startPoint x: 450, startPoint y: 400, endPoint x: 425, endPoint y: 396, distance: 25.3
click at [425, 396] on div "09/10" at bounding box center [417, 403] width 106 height 13
click at [131, 443] on div "Aguardando Descarga BR21 - CAIXA CARTÃO ORIGINAL 269ML Unidade Lages PE MIN 90,…" at bounding box center [784, 315] width 1568 height 886
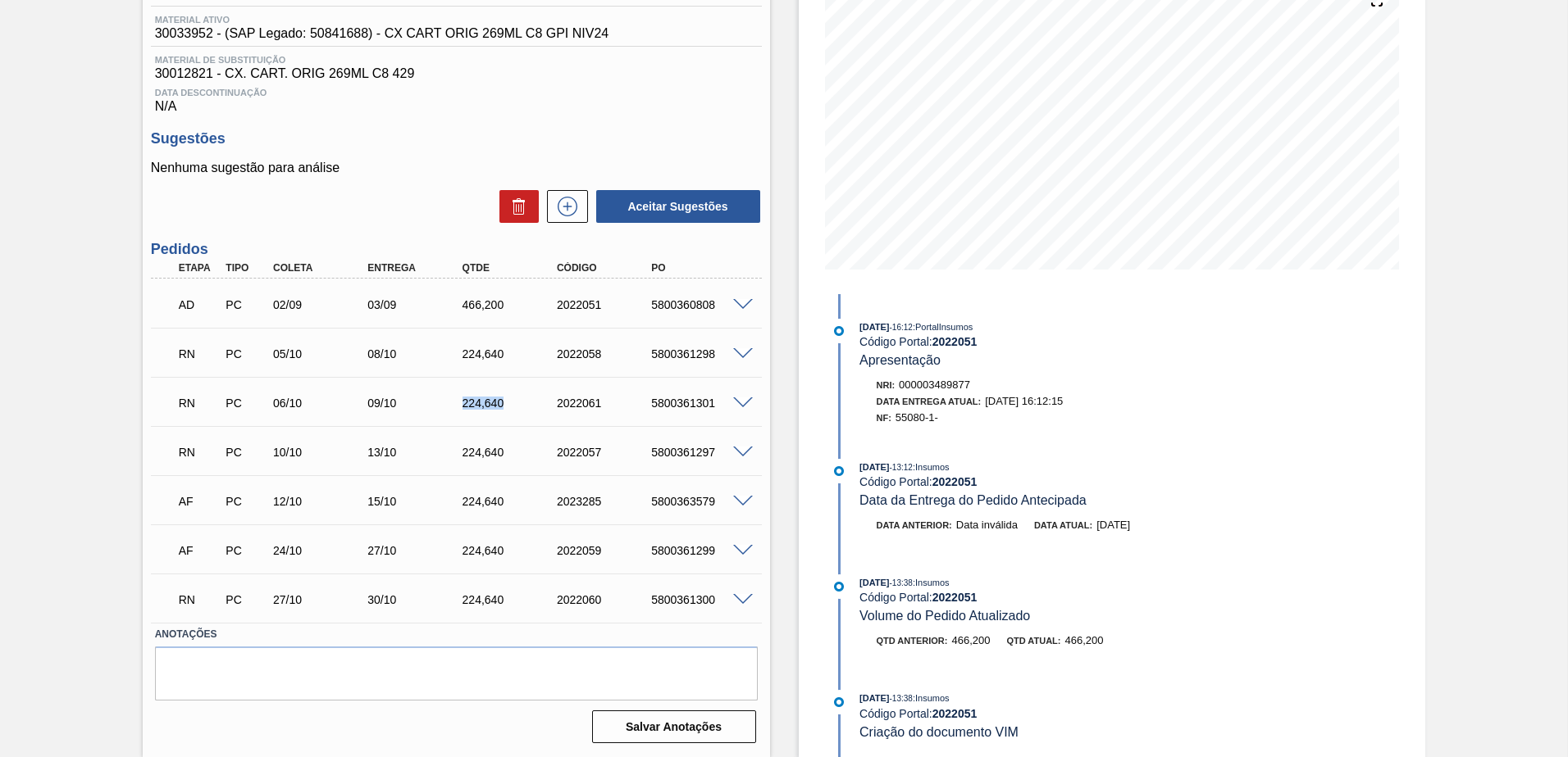
drag, startPoint x: 488, startPoint y: 401, endPoint x: 533, endPoint y: 401, distance: 45.0
click at [533, 401] on div "RN PC 06/10 09/10 224,640 2022061 5800361301" at bounding box center [452, 401] width 568 height 32
drag, startPoint x: 533, startPoint y: 401, endPoint x: 528, endPoint y: 409, distance: 9.4
click at [528, 408] on div "224,640" at bounding box center [512, 403] width 106 height 13
drag, startPoint x: 446, startPoint y: 307, endPoint x: 551, endPoint y: 311, distance: 105.1
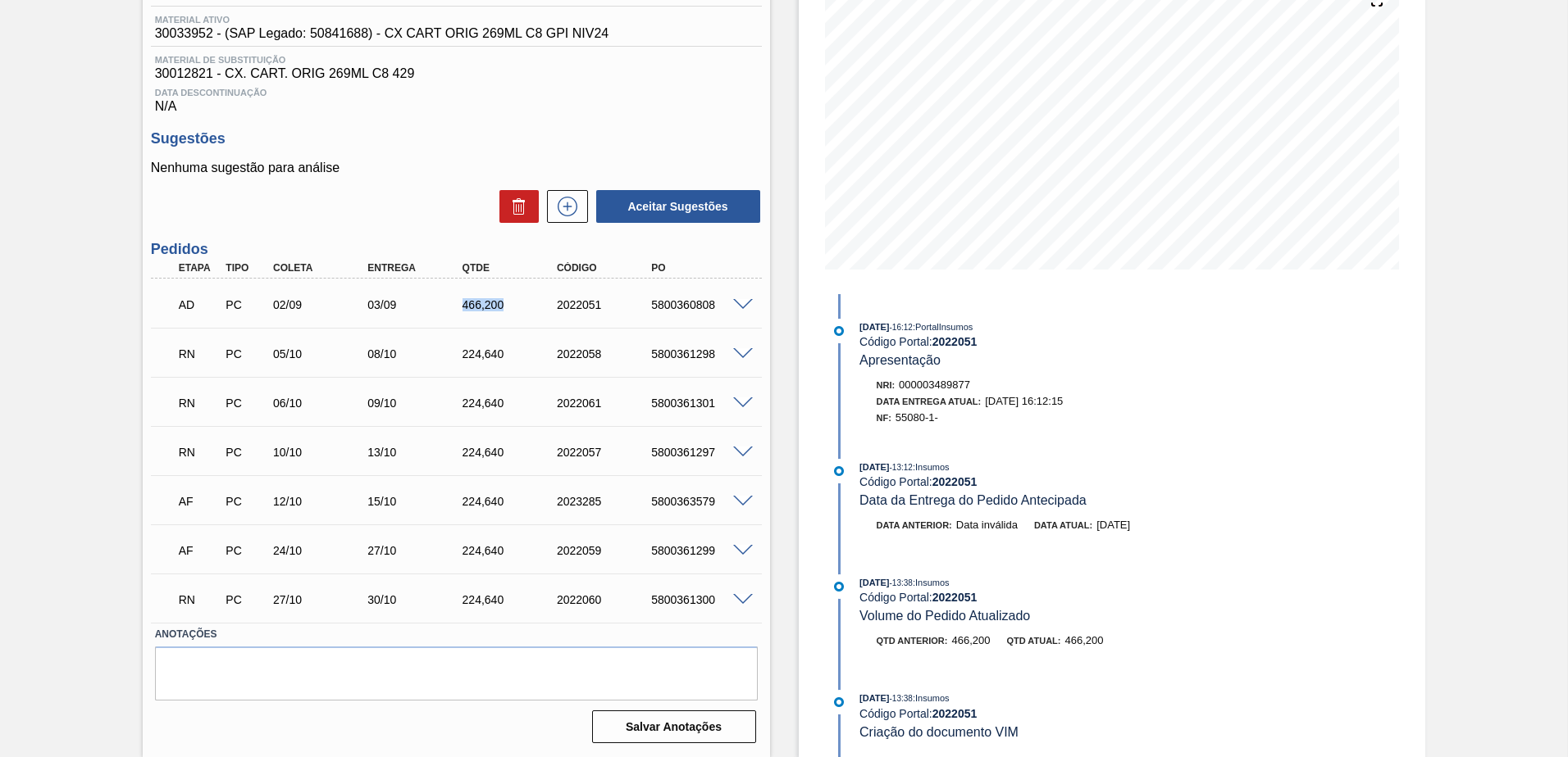
click at [551, 311] on div "AD PC 02/09 03/09 466,200 2022051 5800360808" at bounding box center [452, 303] width 568 height 32
drag, startPoint x: 551, startPoint y: 311, endPoint x: 516, endPoint y: 310, distance: 35.0
click at [516, 310] on div "466,200" at bounding box center [512, 305] width 106 height 13
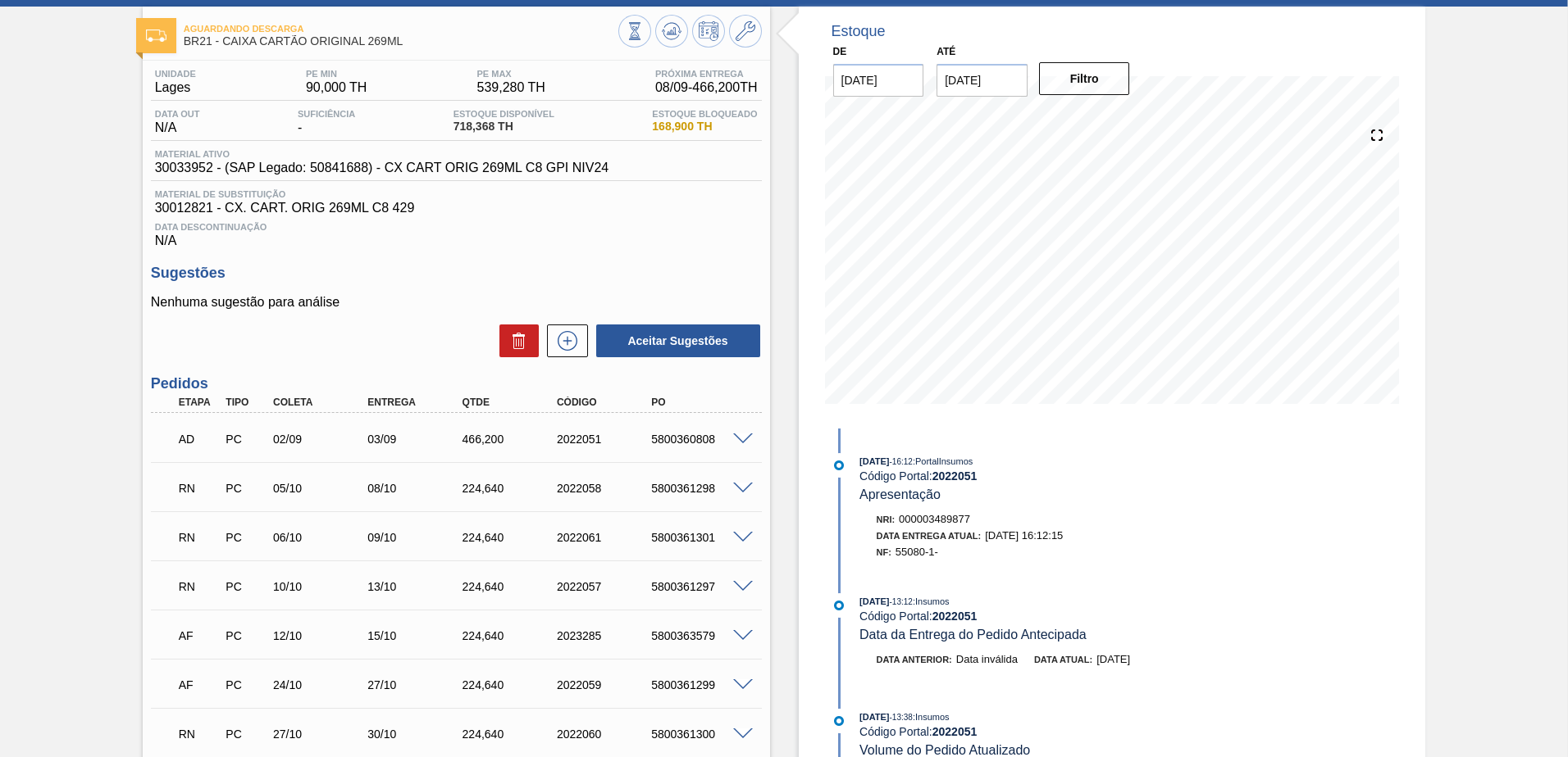
scroll to position [46, 0]
